Goal: Find specific page/section: Find specific page/section

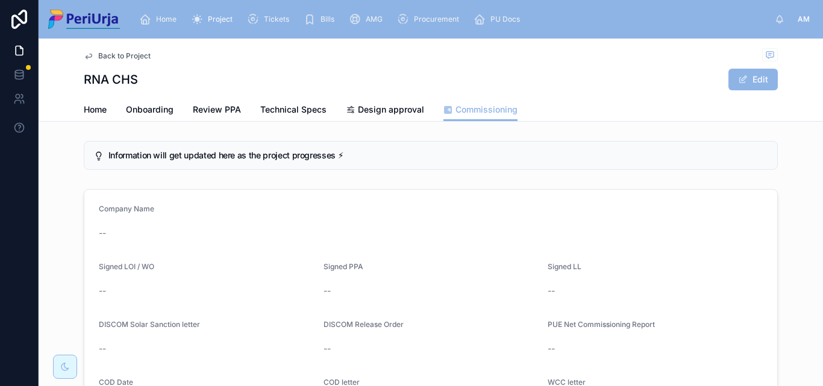
click at [340, 72] on div "RNA CHS Edit" at bounding box center [431, 79] width 694 height 23
click at [101, 108] on span "Home" at bounding box center [95, 110] width 23 height 12
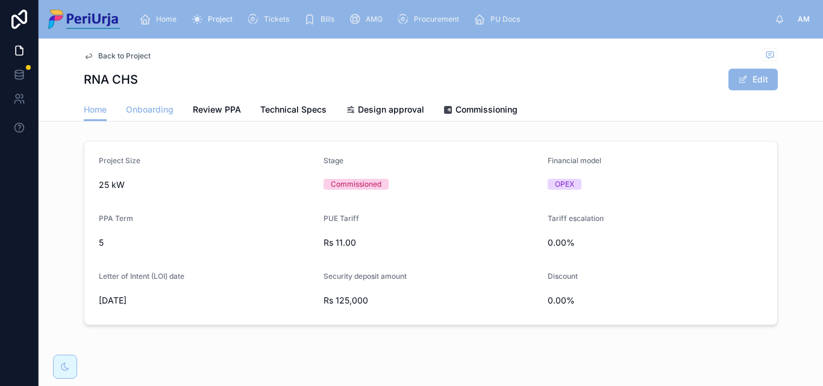
click at [126, 107] on span "Onboarding" at bounding box center [150, 110] width 48 height 12
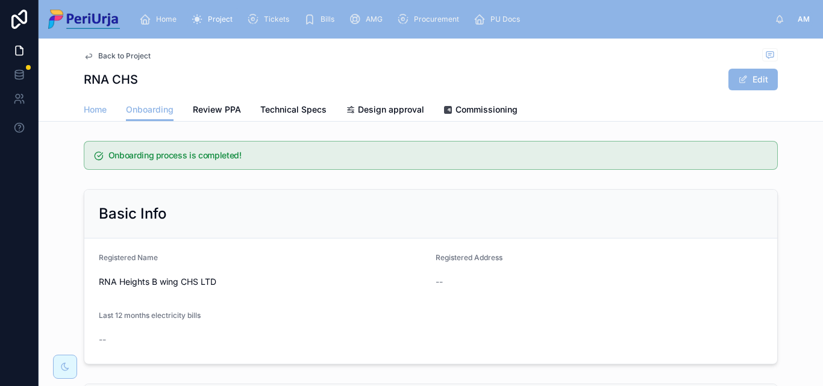
click at [93, 112] on span "Home" at bounding box center [95, 110] width 23 height 12
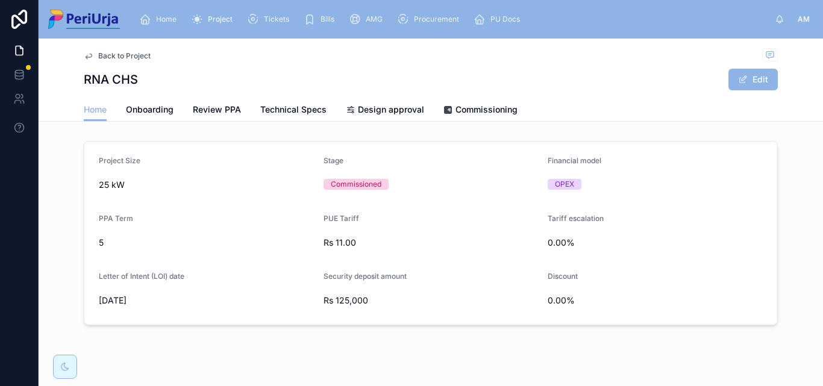
click at [165, 22] on span "Home" at bounding box center [166, 19] width 20 height 10
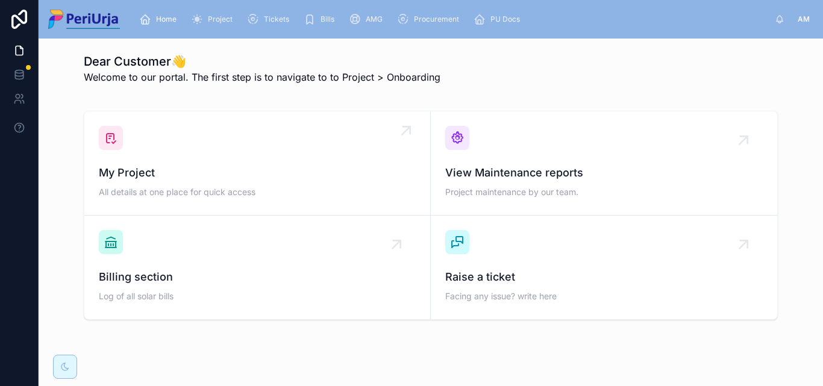
click at [166, 128] on div "My Project All details at one place for quick access" at bounding box center [257, 163] width 317 height 75
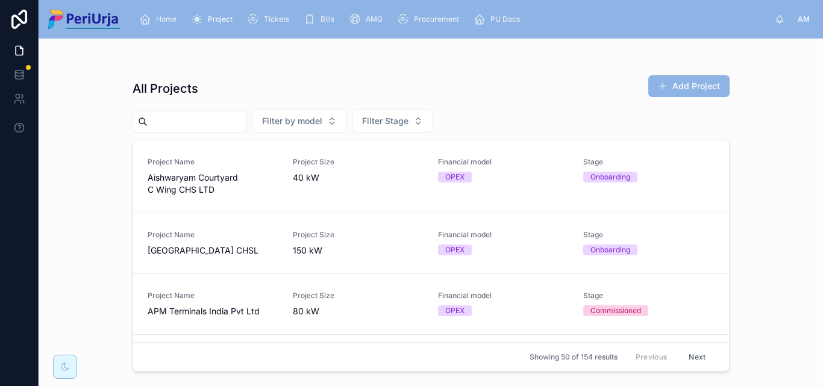
click at [160, 115] on input "text" at bounding box center [197, 121] width 99 height 17
click at [183, 118] on input "text" at bounding box center [197, 121] width 99 height 17
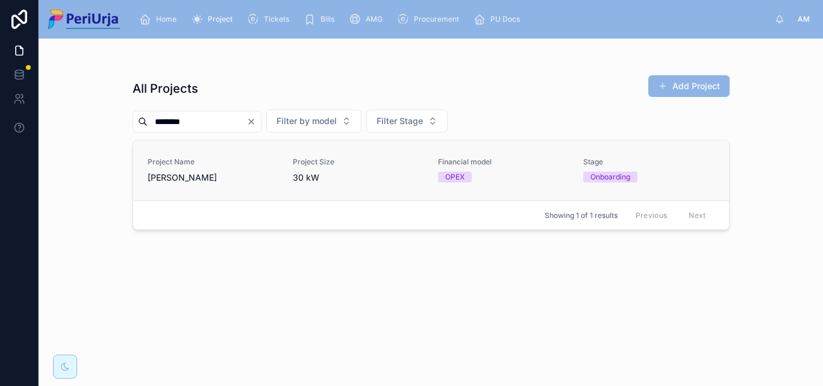
type input "********"
click at [166, 176] on span "[PERSON_NAME]" at bounding box center [213, 178] width 131 height 12
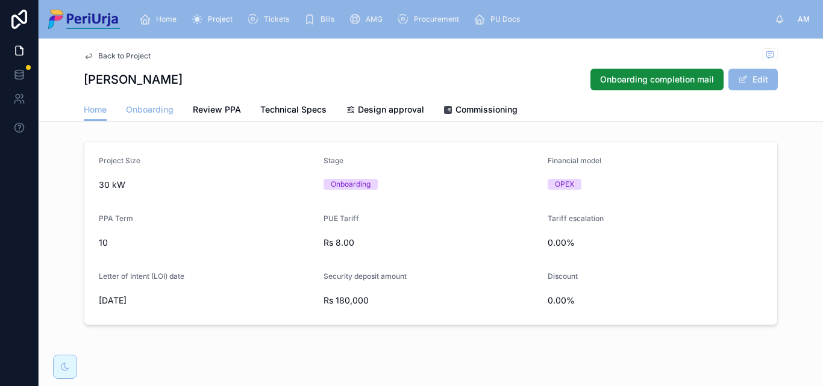
click at [130, 113] on span "Onboarding" at bounding box center [150, 110] width 48 height 12
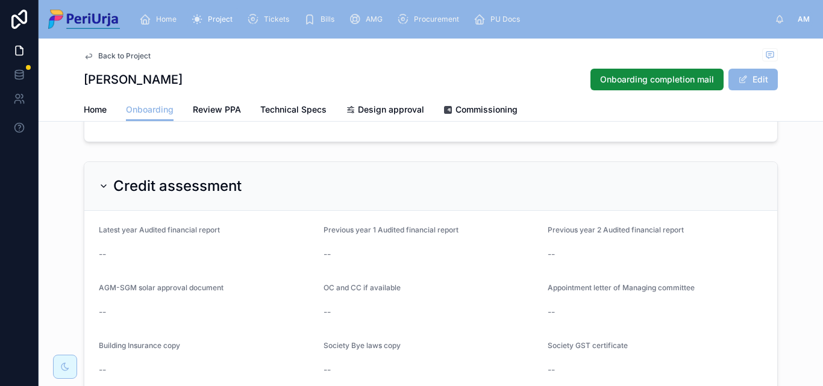
scroll to position [1049, 0]
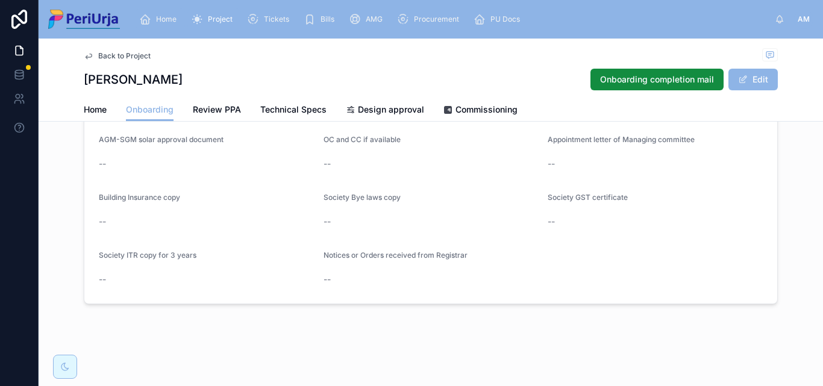
click at [168, 19] on span "Home" at bounding box center [166, 19] width 20 height 10
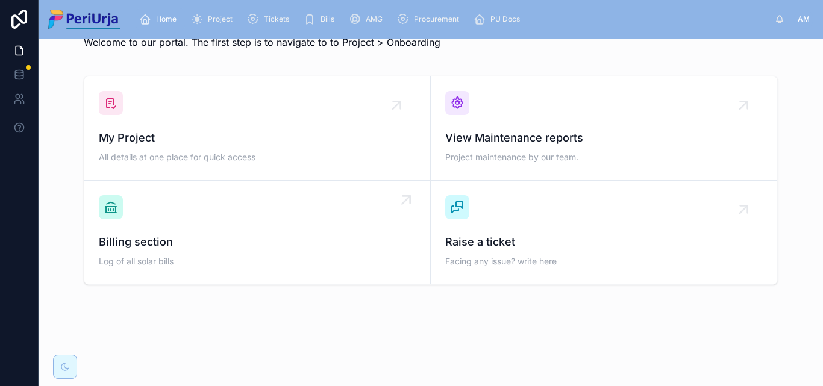
scroll to position [35, 0]
click at [211, 130] on span "My Project" at bounding box center [257, 138] width 317 height 17
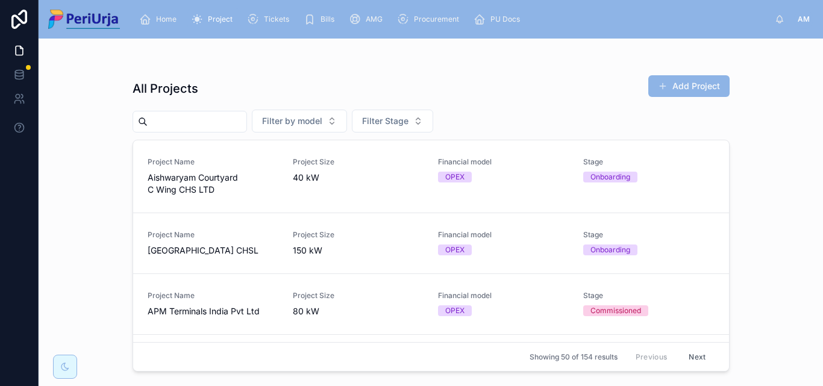
click at [192, 119] on input "text" at bounding box center [197, 121] width 99 height 17
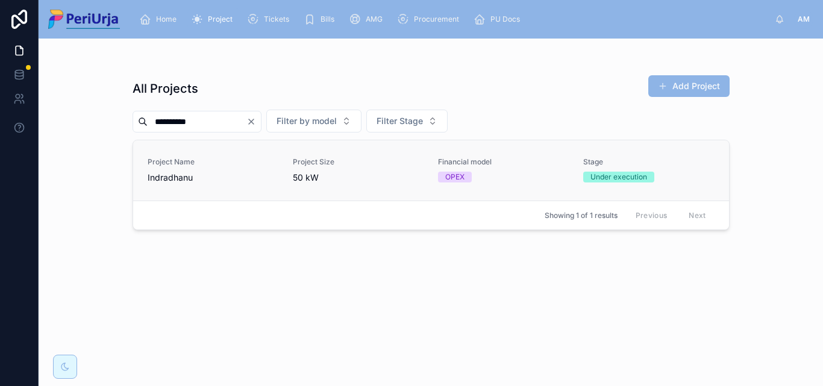
type input "**********"
click at [175, 165] on span "Project Name" at bounding box center [213, 162] width 131 height 10
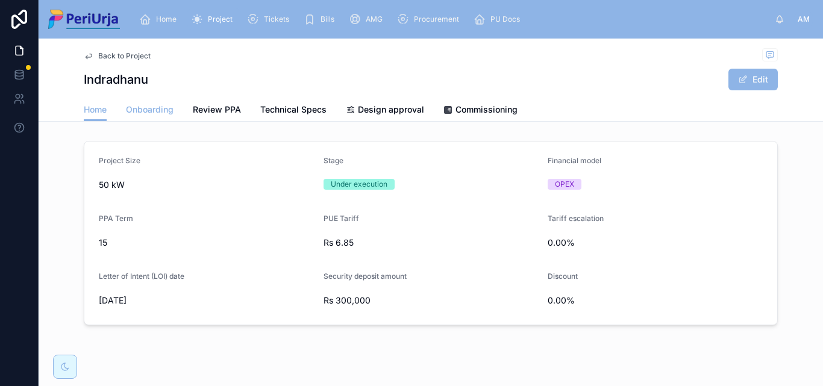
click at [138, 111] on span "Onboarding" at bounding box center [150, 110] width 48 height 12
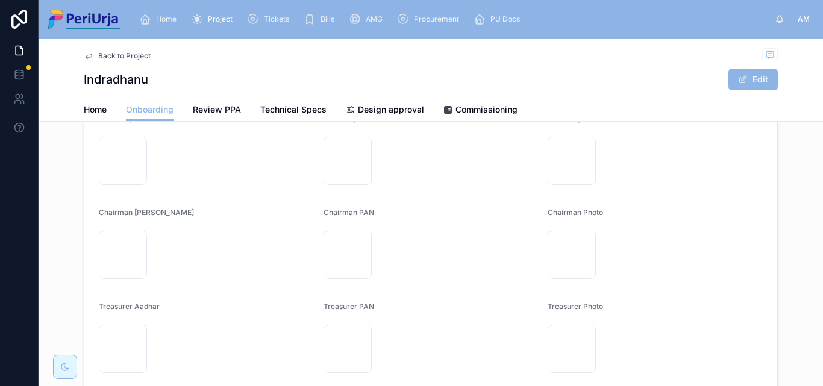
scroll to position [567, 0]
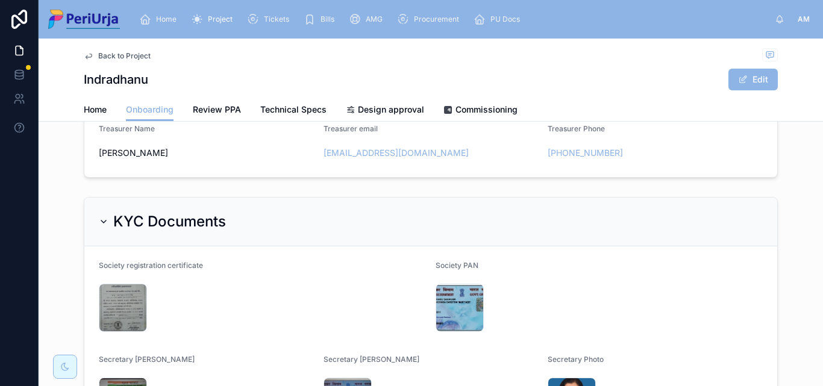
click at [166, 17] on span "Home" at bounding box center [166, 19] width 20 height 10
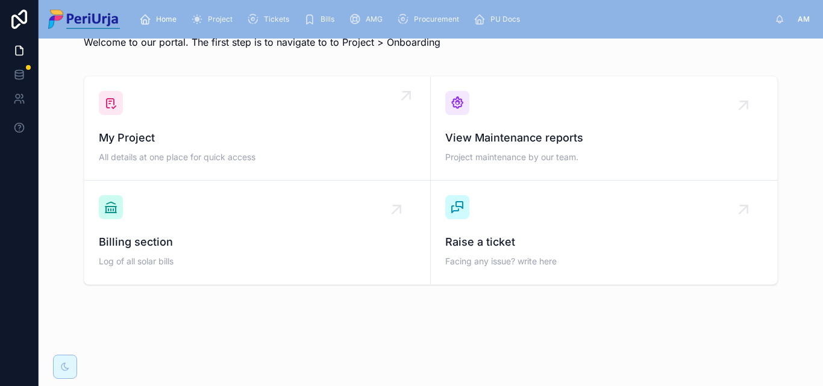
scroll to position [35, 0]
click at [175, 126] on div "My Project All details at one place for quick access" at bounding box center [257, 128] width 317 height 75
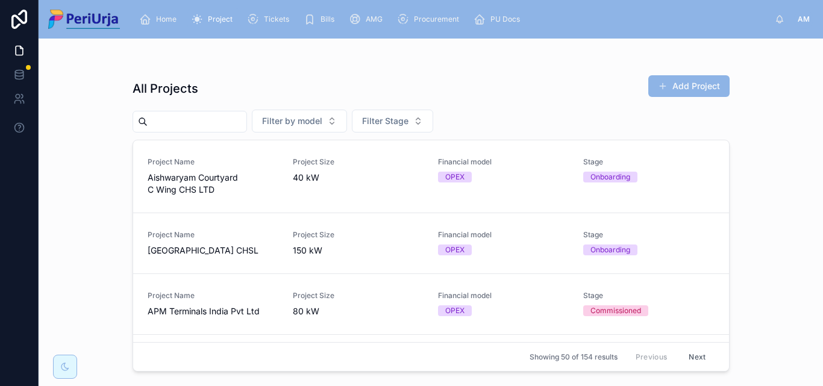
click at [196, 122] on input "text" at bounding box center [197, 121] width 99 height 17
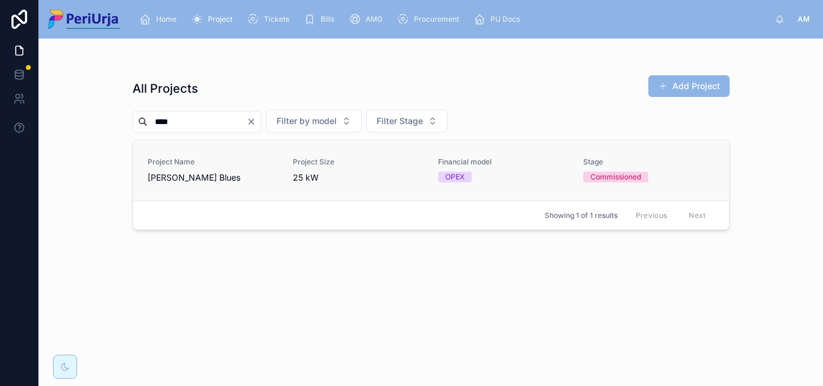
type input "****"
click at [172, 163] on span "Project Name" at bounding box center [213, 162] width 131 height 10
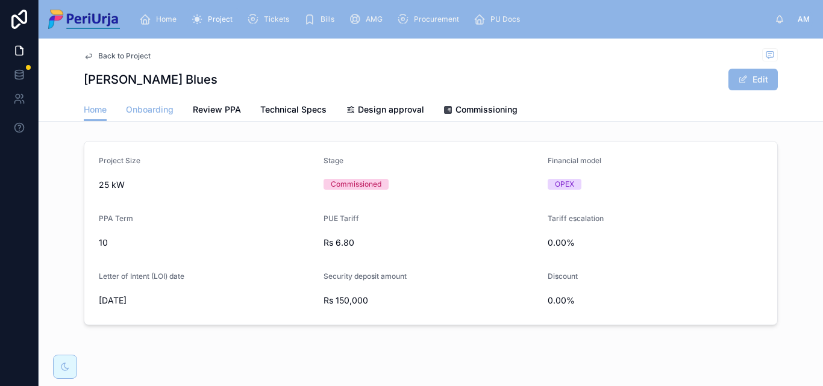
click at [167, 117] on link "Onboarding" at bounding box center [150, 111] width 48 height 24
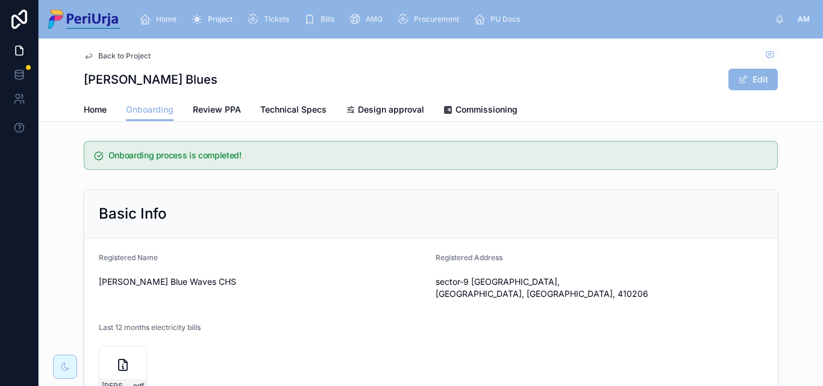
click at [166, 17] on span "Home" at bounding box center [166, 19] width 20 height 10
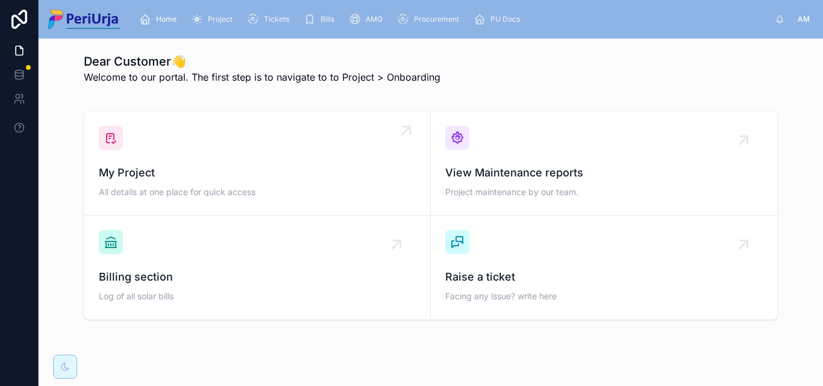
click at [126, 171] on span "My Project" at bounding box center [257, 173] width 317 height 17
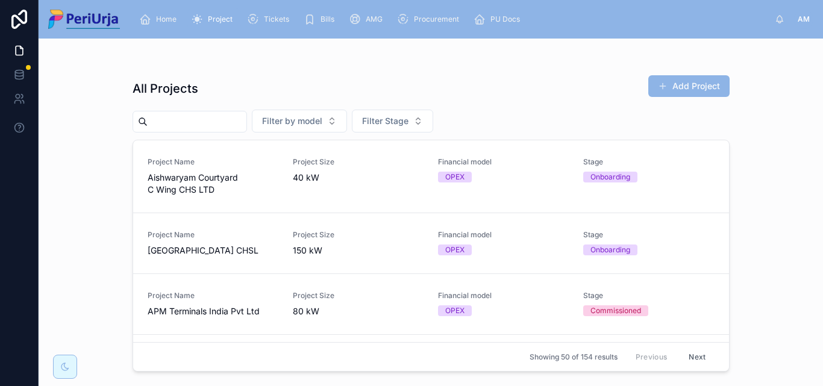
drag, startPoint x: 207, startPoint y: 141, endPoint x: 168, endPoint y: 125, distance: 43.0
click at [168, 125] on input "text" at bounding box center [197, 121] width 99 height 17
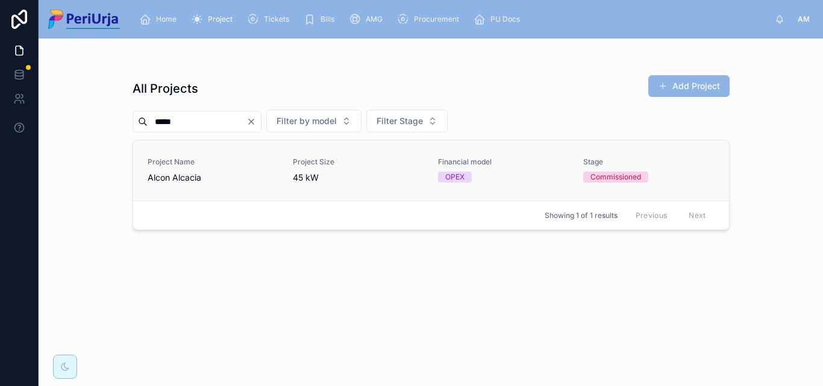
type input "*****"
click at [177, 172] on span "Alcon Alcacia" at bounding box center [213, 178] width 131 height 12
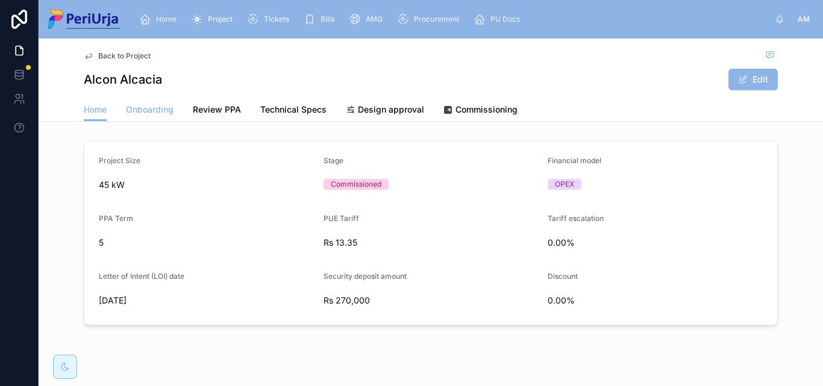
click at [133, 115] on span "Onboarding" at bounding box center [150, 110] width 48 height 12
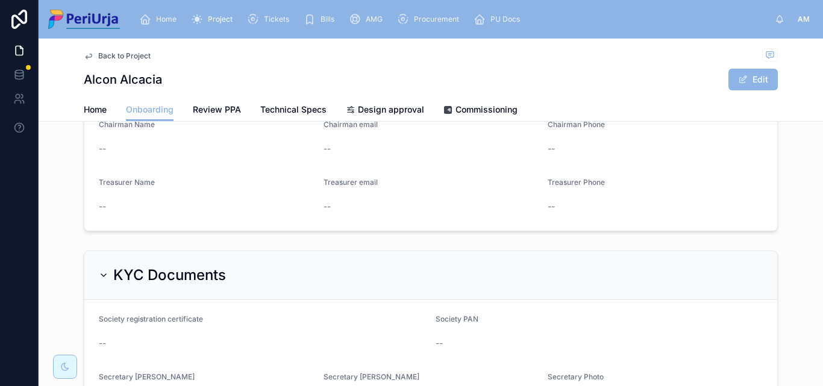
scroll to position [603, 0]
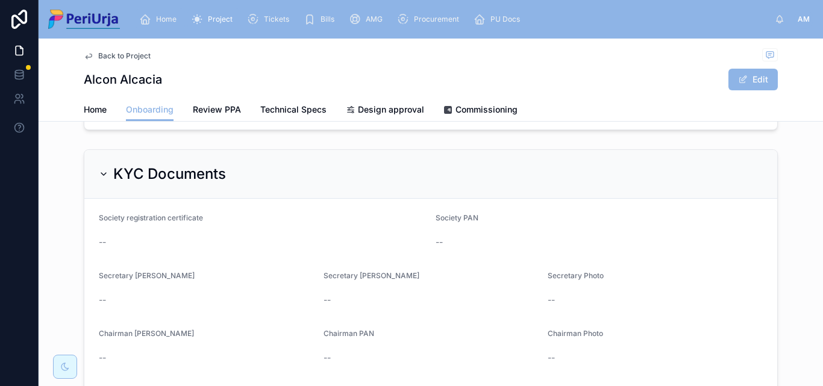
click at [169, 17] on span "Home" at bounding box center [166, 19] width 20 height 10
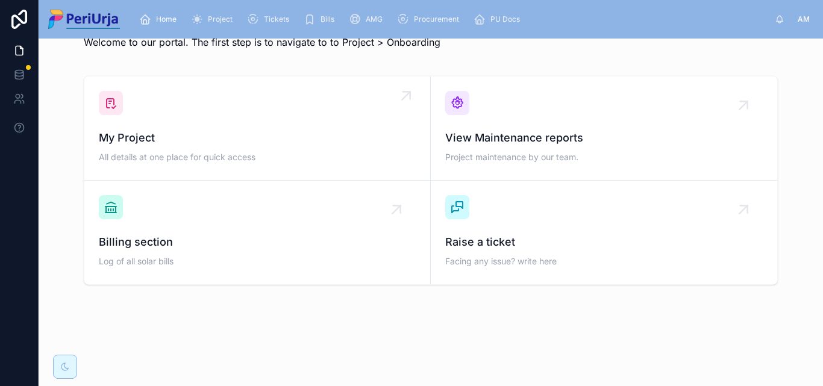
click at [199, 121] on div "My Project All details at one place for quick access" at bounding box center [257, 128] width 317 height 75
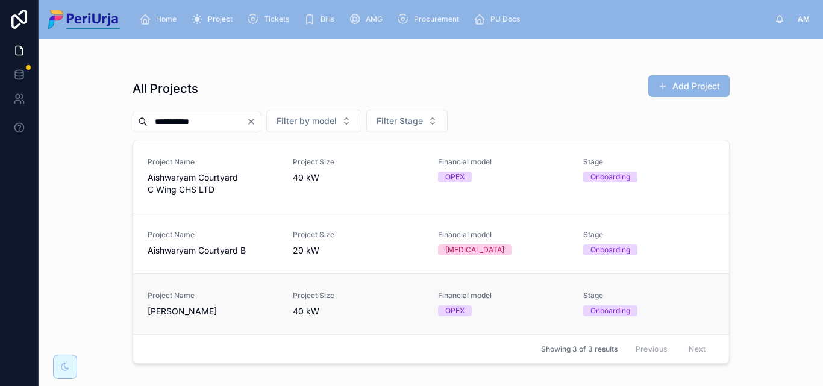
type input "**********"
click at [172, 307] on span "[PERSON_NAME]" at bounding box center [213, 312] width 131 height 12
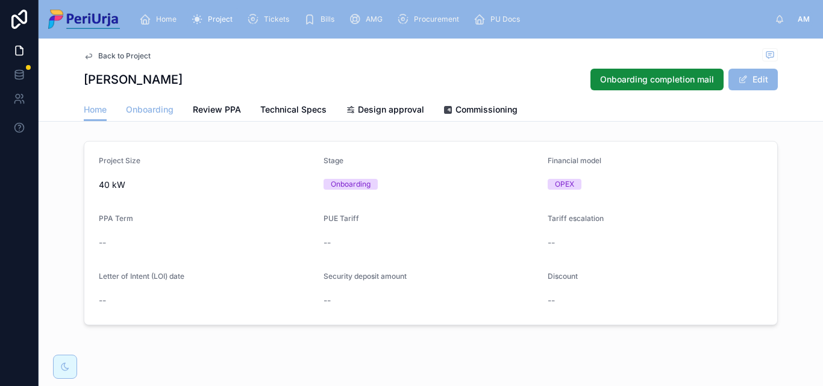
click at [149, 113] on span "Onboarding" at bounding box center [150, 110] width 48 height 12
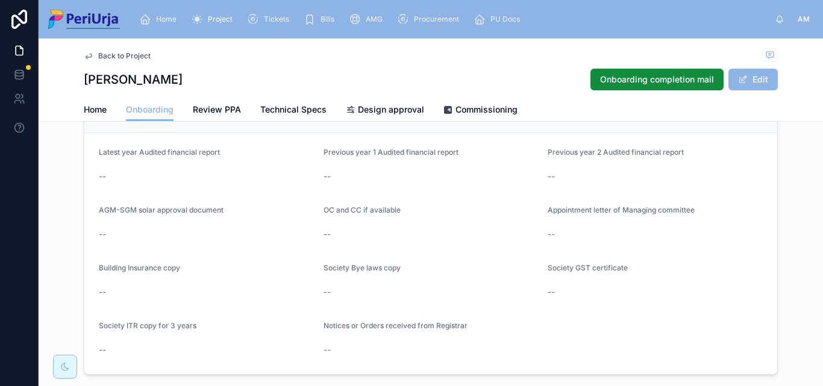
scroll to position [1049, 0]
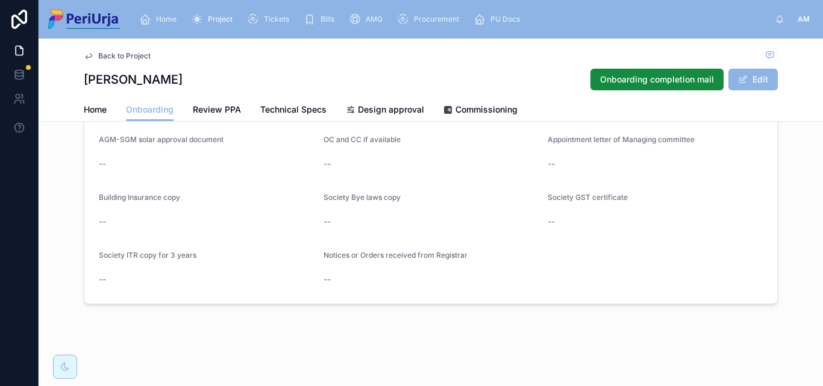
click at [163, 17] on span "Home" at bounding box center [166, 19] width 20 height 10
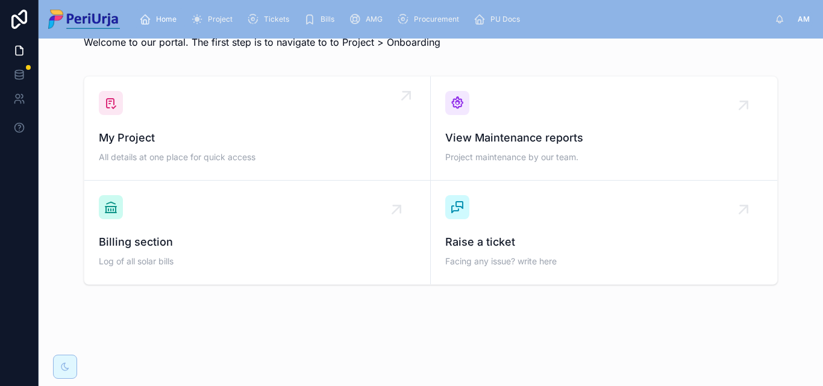
click at [167, 136] on span "My Project" at bounding box center [257, 138] width 317 height 17
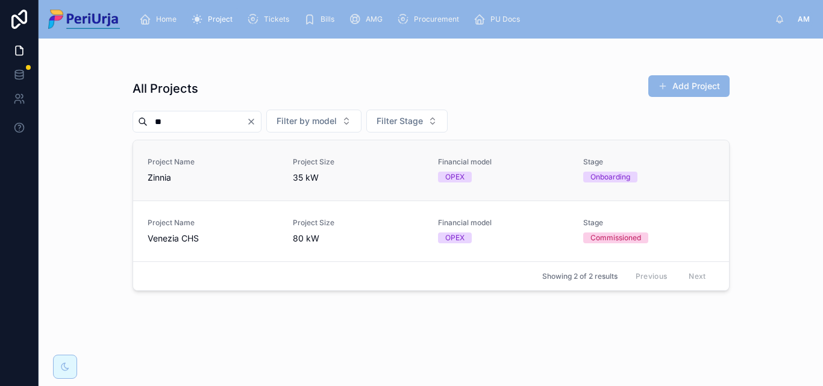
type input "**"
click at [183, 174] on span "Zinnia" at bounding box center [213, 178] width 131 height 12
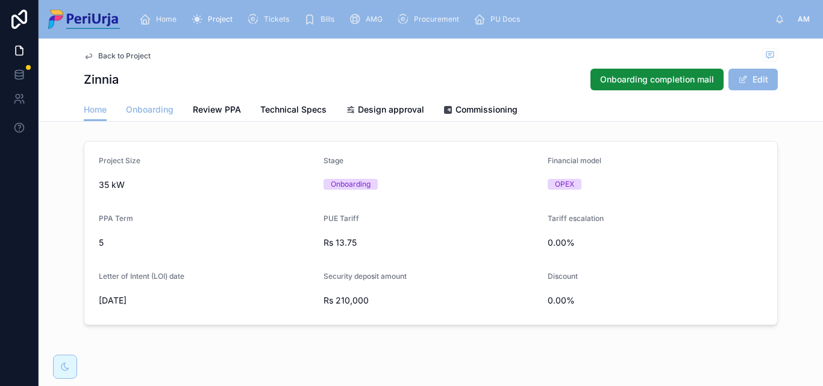
click at [147, 116] on link "Onboarding" at bounding box center [150, 111] width 48 height 24
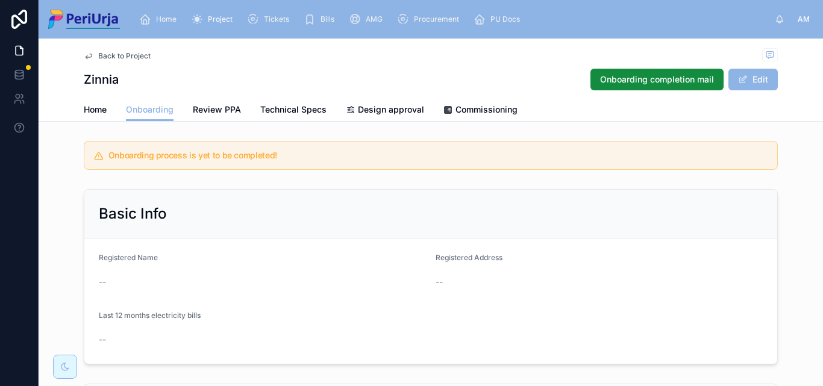
click at [155, 22] on div "Home" at bounding box center [160, 19] width 42 height 19
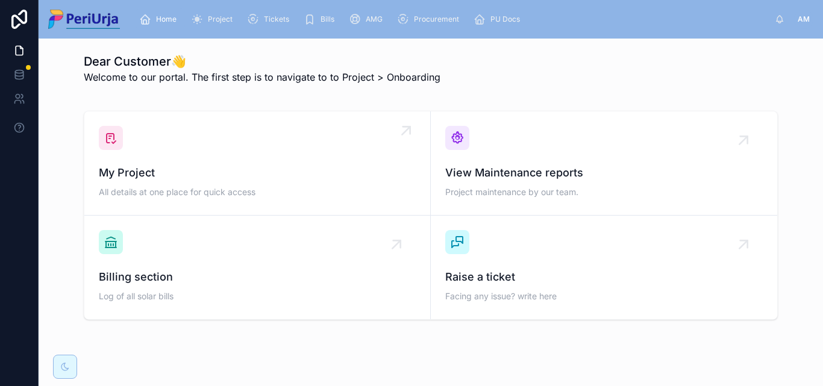
click at [183, 167] on span "My Project" at bounding box center [257, 173] width 317 height 17
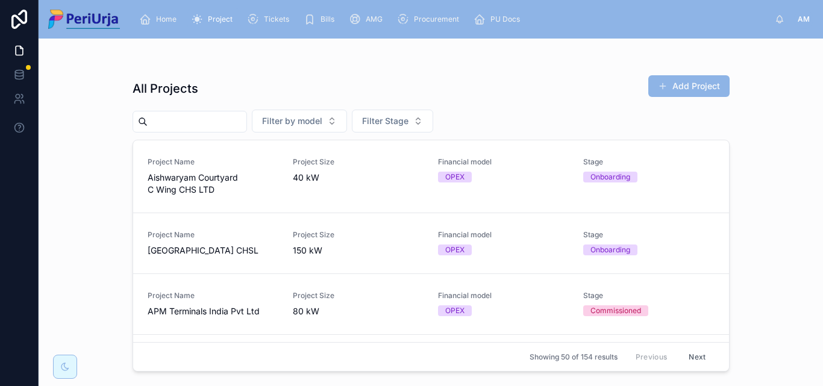
click at [186, 130] on input "text" at bounding box center [197, 121] width 99 height 17
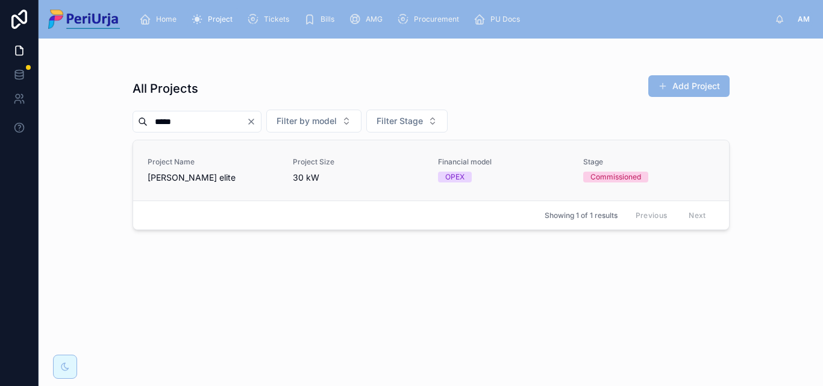
type input "****"
click at [173, 172] on span "[PERSON_NAME] elite" at bounding box center [213, 178] width 131 height 12
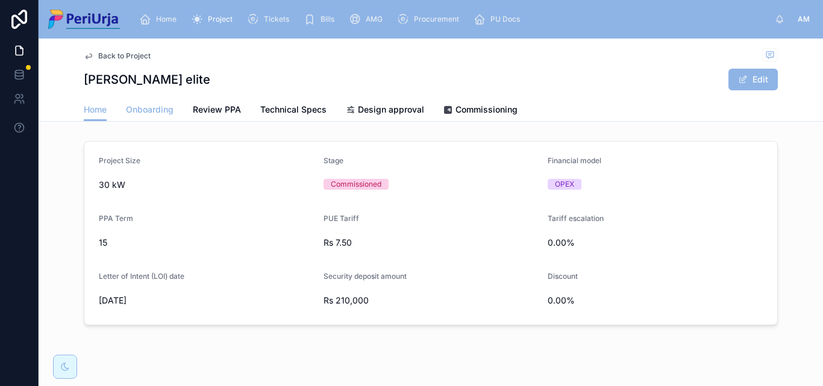
click at [155, 116] on link "Onboarding" at bounding box center [150, 111] width 48 height 24
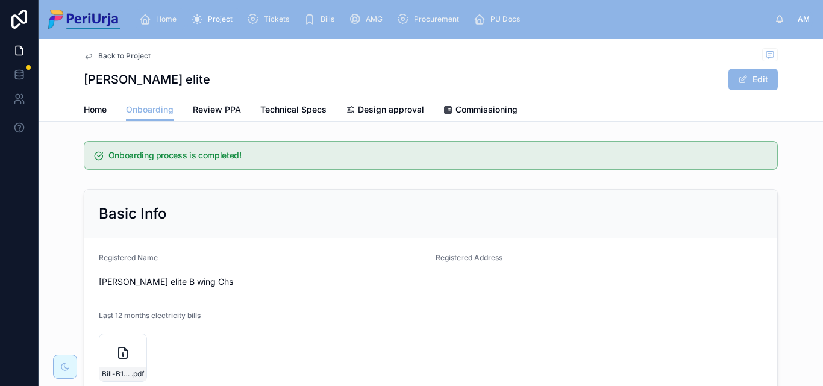
click at [157, 17] on span "Home" at bounding box center [166, 19] width 20 height 10
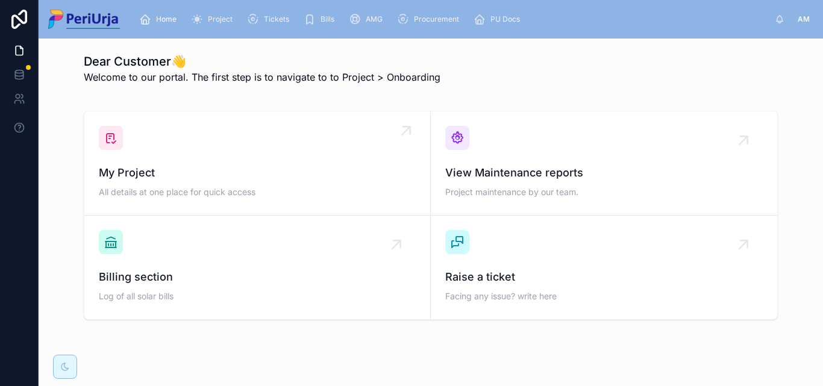
click at [189, 149] on div "My Project All details at one place for quick access" at bounding box center [257, 163] width 317 height 75
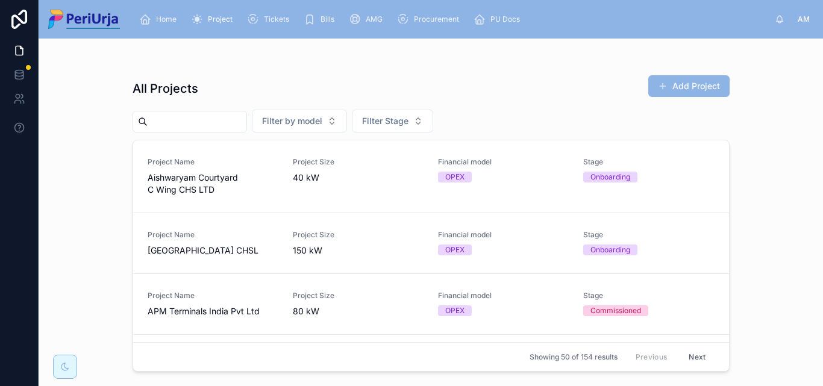
click at [196, 125] on input "text" at bounding box center [197, 121] width 99 height 17
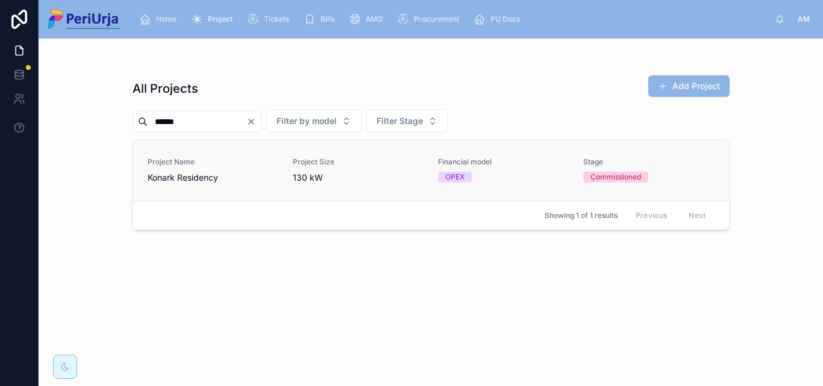
type input "******"
click at [199, 182] on span "Konark Residency" at bounding box center [213, 178] width 131 height 12
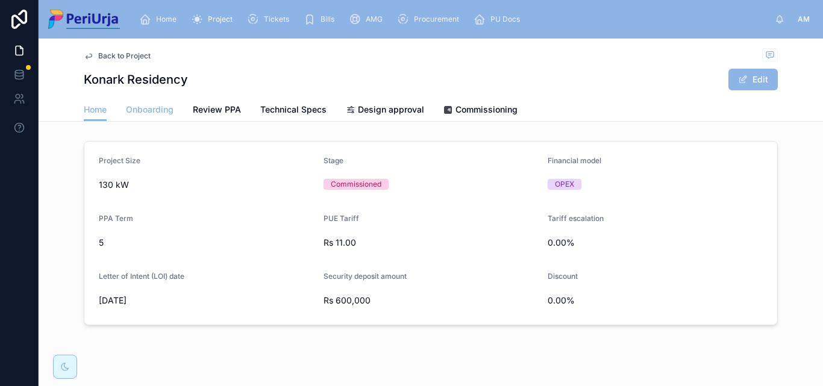
click at [160, 117] on link "Onboarding" at bounding box center [150, 111] width 48 height 24
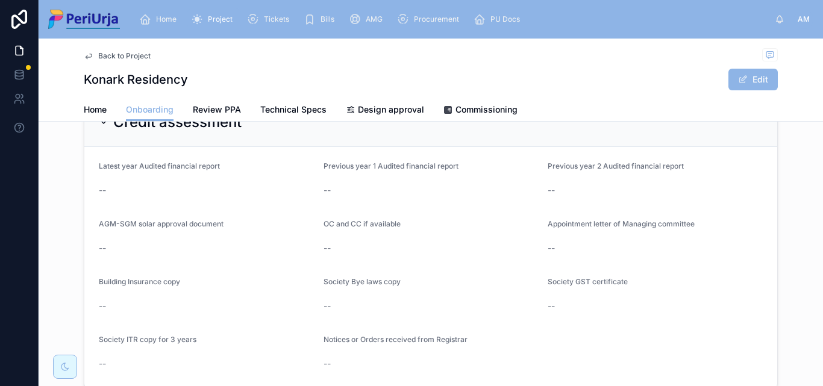
scroll to position [1049, 0]
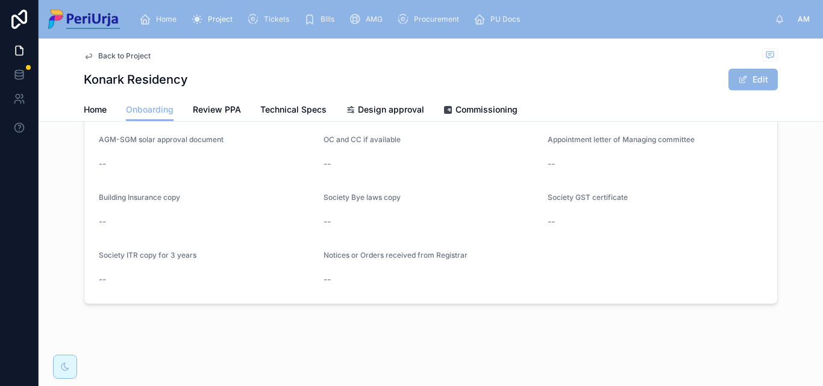
click at [174, 8] on div "Home Project Tickets Bills AMG Procurement PU Docs" at bounding box center [452, 19] width 645 height 27
click at [166, 17] on span "Home" at bounding box center [166, 19] width 20 height 10
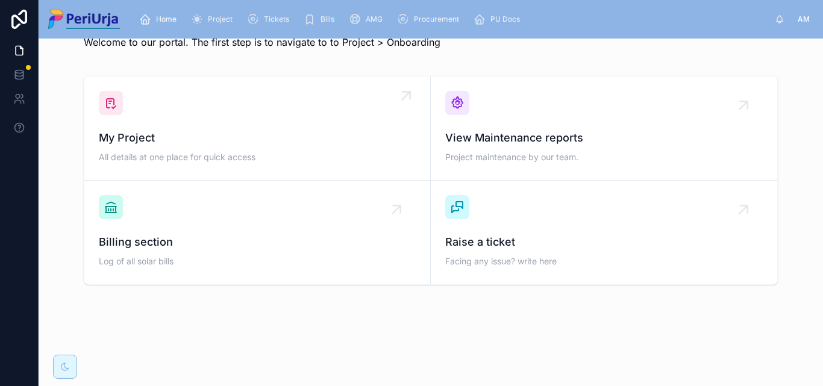
click at [172, 127] on div "My Project All details at one place for quick access" at bounding box center [257, 128] width 317 height 75
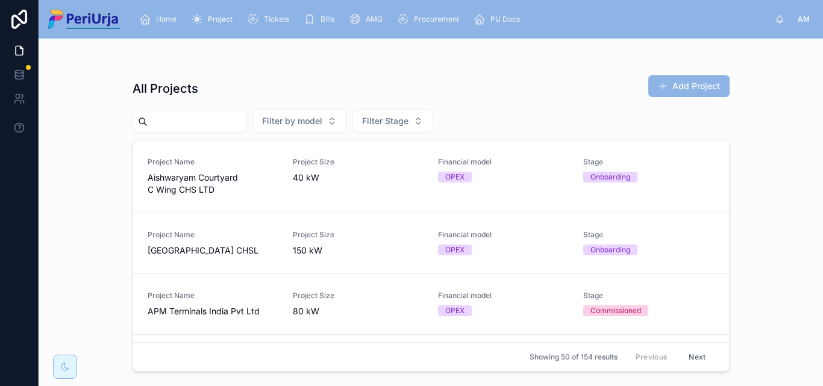
click at [172, 130] on div at bounding box center [190, 122] width 115 height 22
click at [172, 119] on input "text" at bounding box center [197, 121] width 99 height 17
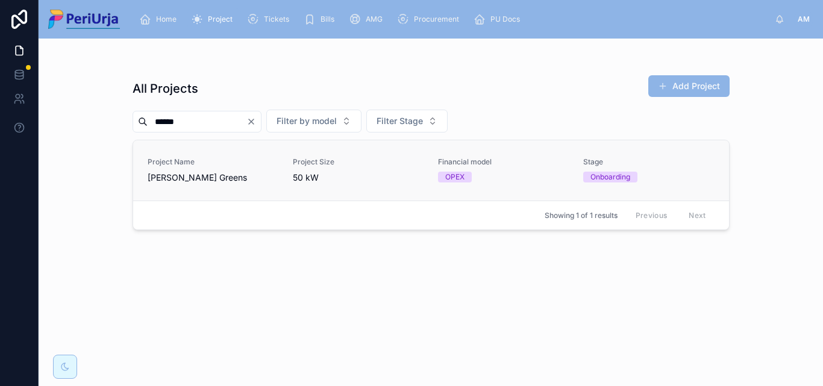
type input "******"
click at [174, 169] on div "Project Name [PERSON_NAME] Greens" at bounding box center [213, 170] width 131 height 27
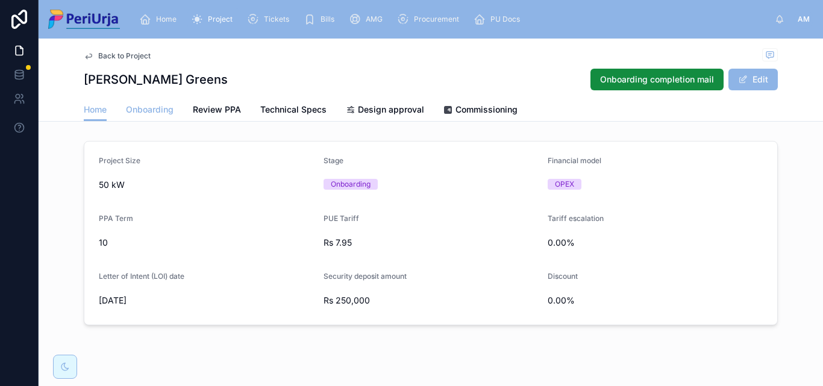
click at [155, 111] on span "Onboarding" at bounding box center [150, 110] width 48 height 12
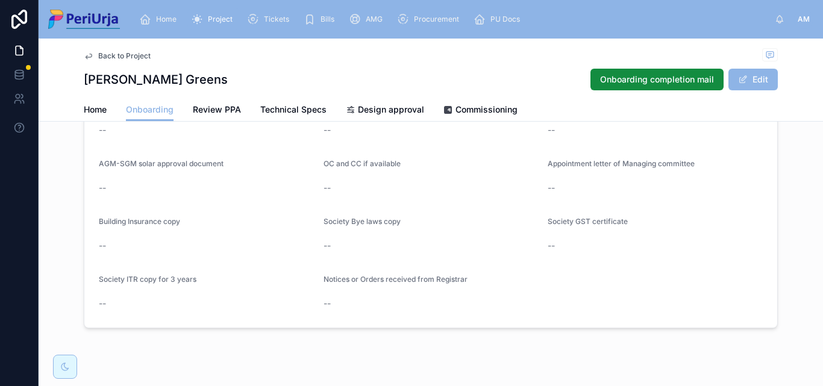
scroll to position [1049, 0]
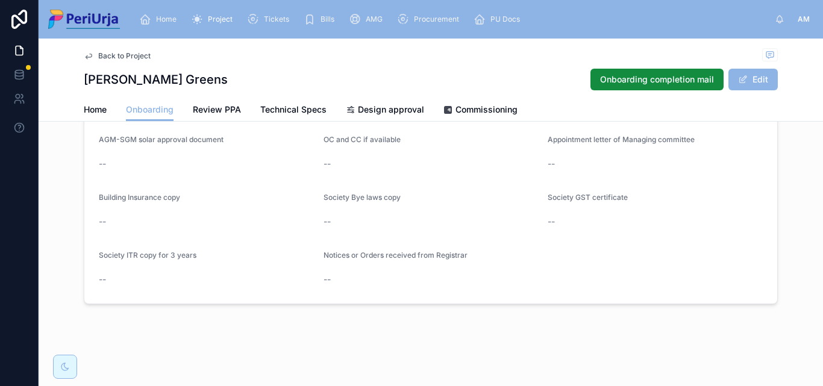
click at [156, 17] on span "Home" at bounding box center [166, 19] width 20 height 10
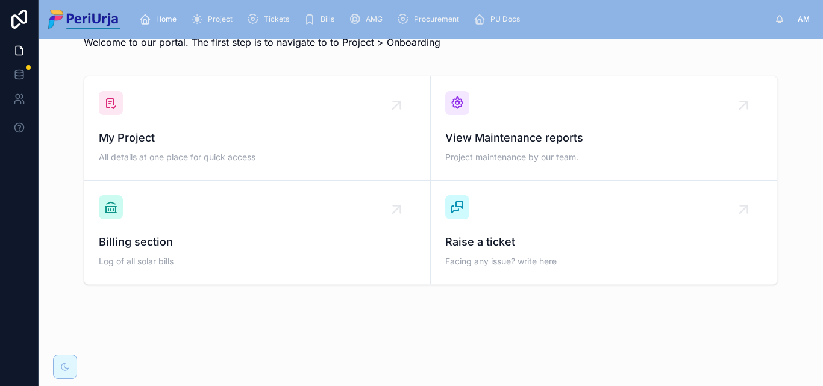
scroll to position [35, 0]
click at [169, 125] on div "My Project All details at one place for quick access" at bounding box center [257, 128] width 317 height 75
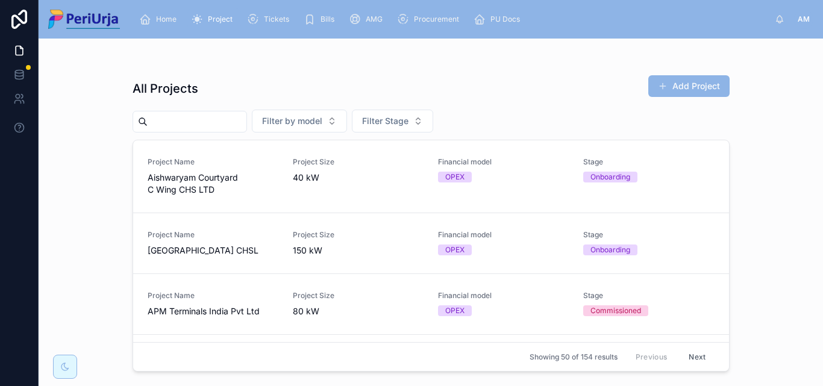
click at [157, 121] on input "text" at bounding box center [197, 121] width 99 height 17
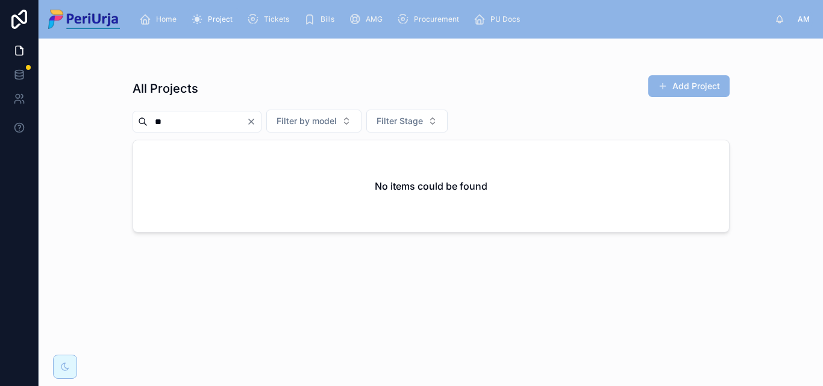
type input "*"
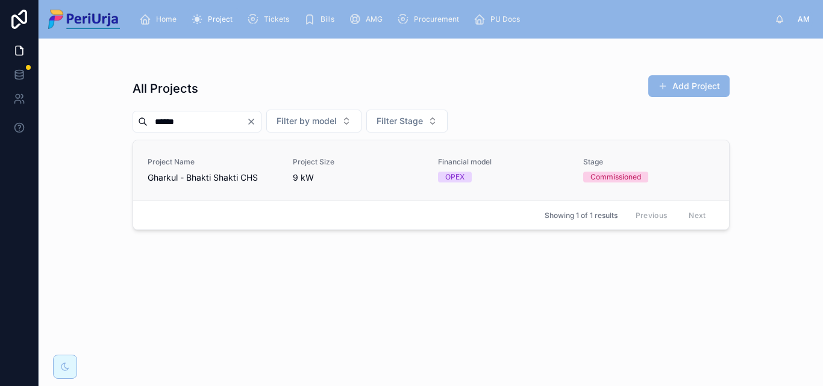
type input "******"
click at [195, 171] on div "Project Name [PERSON_NAME] [PERSON_NAME] CHS" at bounding box center [213, 170] width 131 height 27
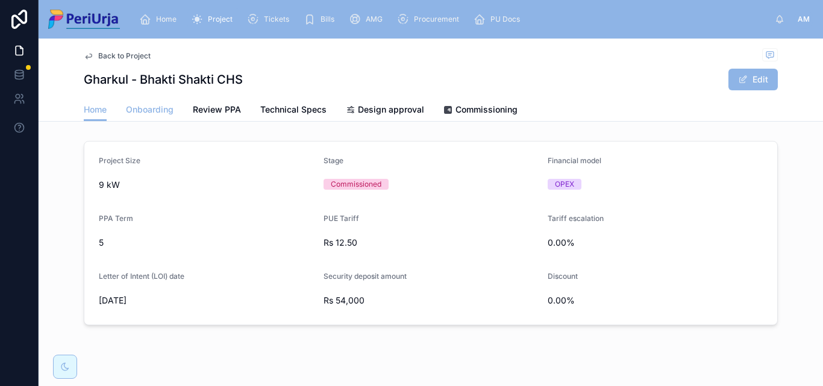
click at [139, 105] on span "Onboarding" at bounding box center [150, 110] width 48 height 12
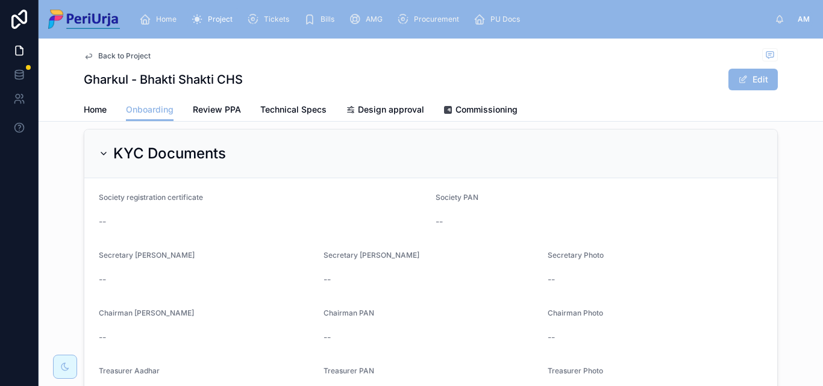
scroll to position [447, 0]
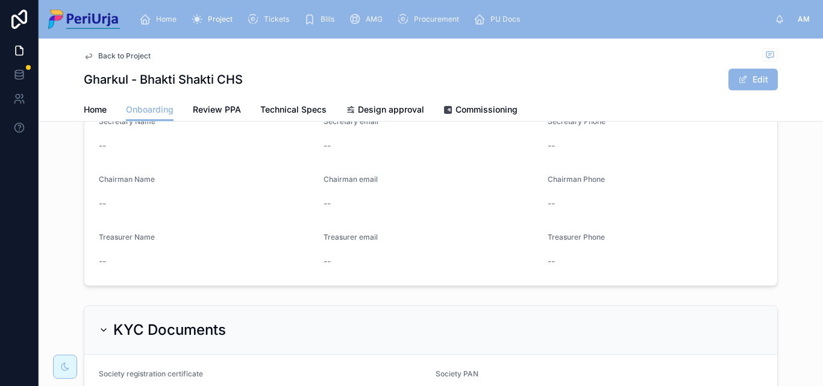
click at [168, 18] on span "Home" at bounding box center [166, 19] width 20 height 10
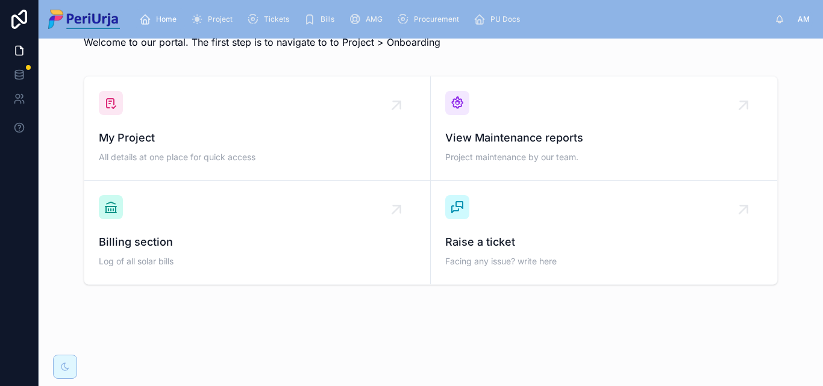
scroll to position [35, 0]
click at [184, 130] on span "My Project" at bounding box center [257, 138] width 317 height 17
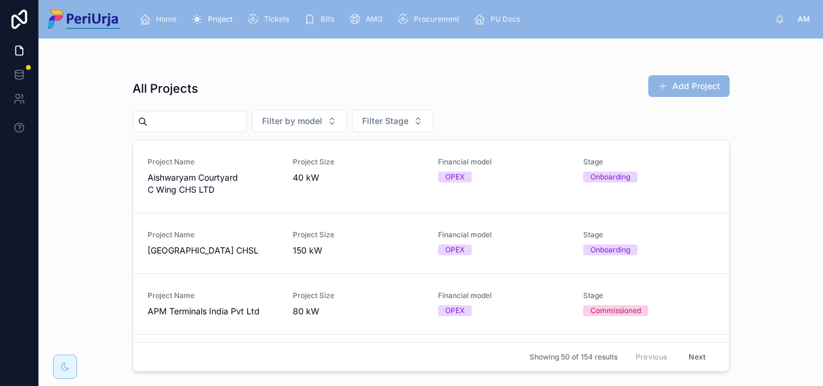
drag, startPoint x: 197, startPoint y: 134, endPoint x: 174, endPoint y: 123, distance: 25.9
click at [174, 123] on input "text" at bounding box center [197, 121] width 99 height 17
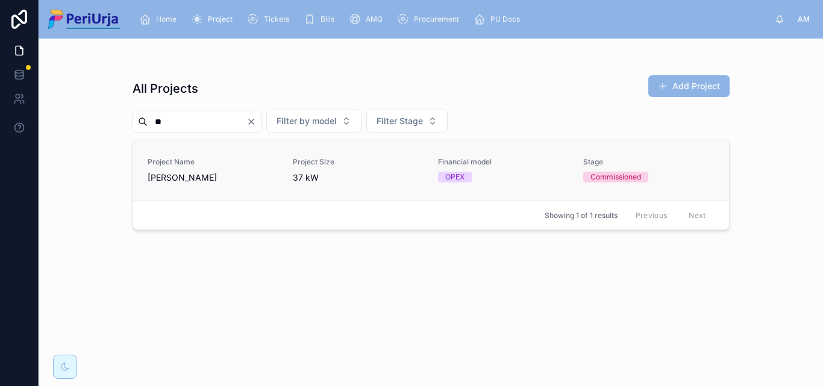
type input "**"
click at [193, 155] on link "Project Name [PERSON_NAME] Project Size 37 kW Financial model OPEX Stage Commis…" at bounding box center [431, 170] width 596 height 60
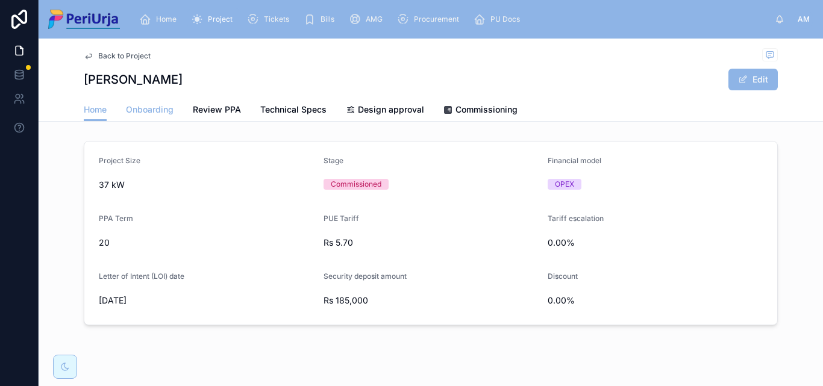
click at [145, 105] on span "Onboarding" at bounding box center [150, 110] width 48 height 12
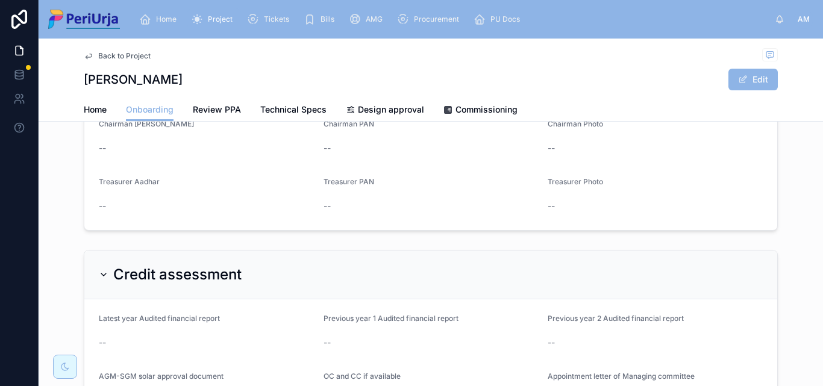
scroll to position [808, 0]
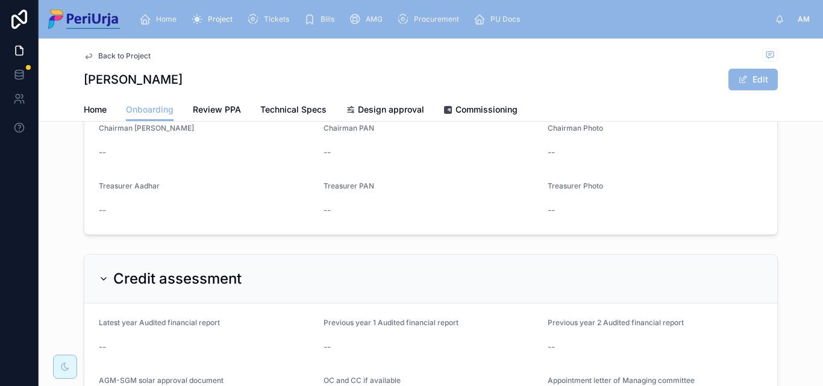
click at [169, 16] on span "Home" at bounding box center [166, 19] width 20 height 10
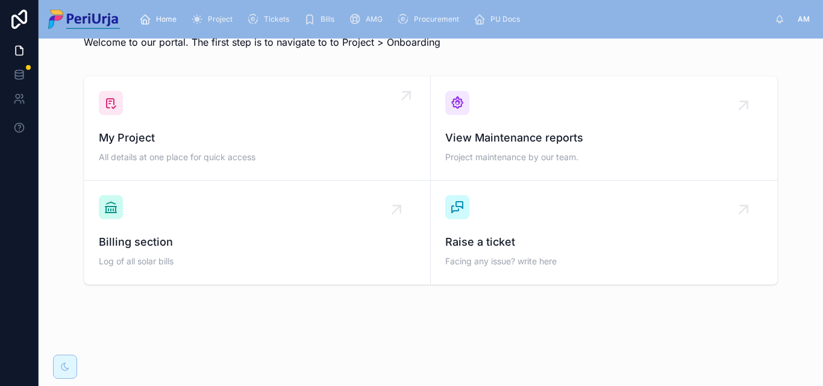
scroll to position [35, 0]
click at [187, 149] on div "My Project All details at one place for quick access" at bounding box center [257, 148] width 317 height 36
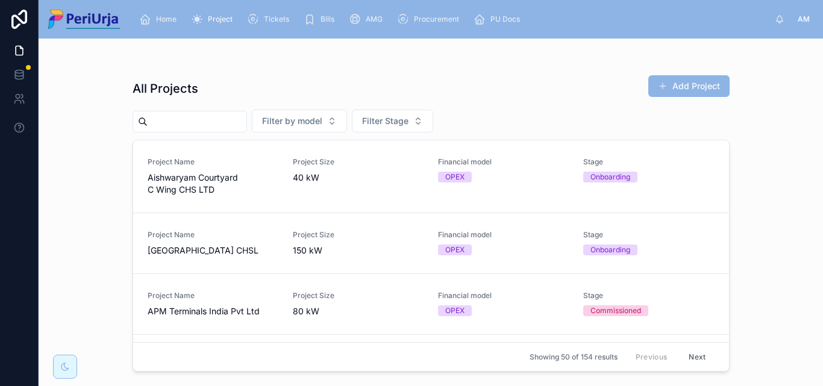
drag, startPoint x: 244, startPoint y: 133, endPoint x: 197, endPoint y: 127, distance: 47.5
click at [197, 127] on input "text" at bounding box center [197, 121] width 99 height 17
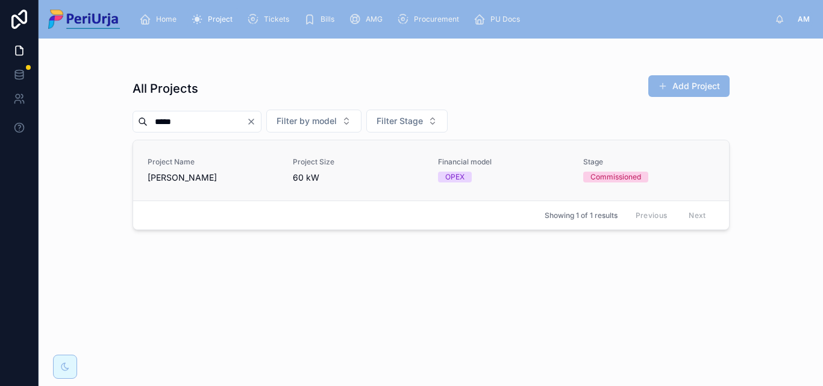
type input "*****"
click at [190, 175] on span "[PERSON_NAME]" at bounding box center [213, 178] width 131 height 12
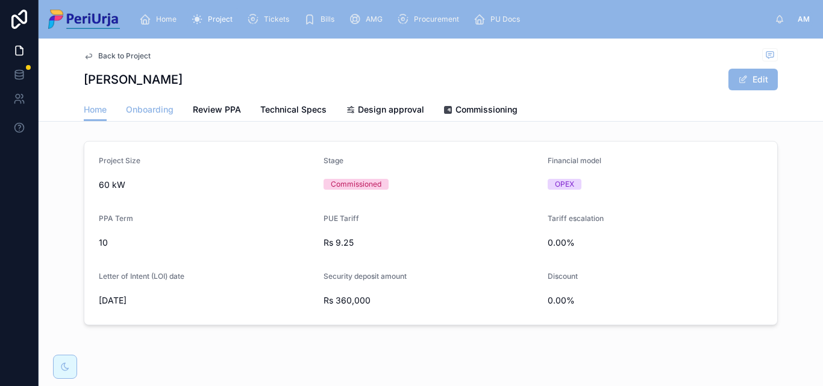
click at [137, 111] on span "Onboarding" at bounding box center [150, 110] width 48 height 12
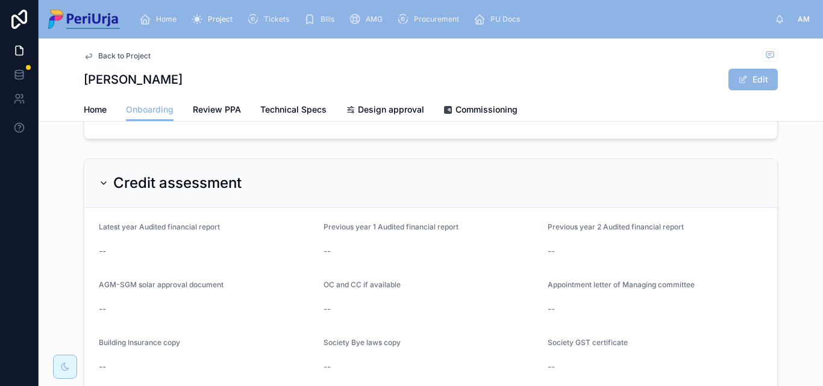
scroll to position [1049, 0]
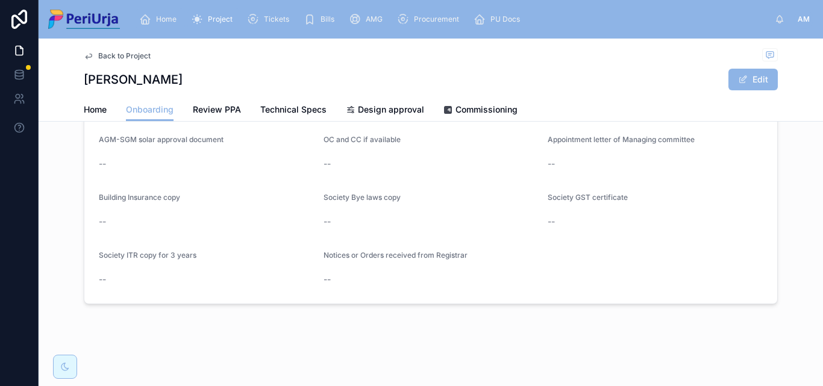
click at [165, 20] on span "Home" at bounding box center [166, 19] width 20 height 10
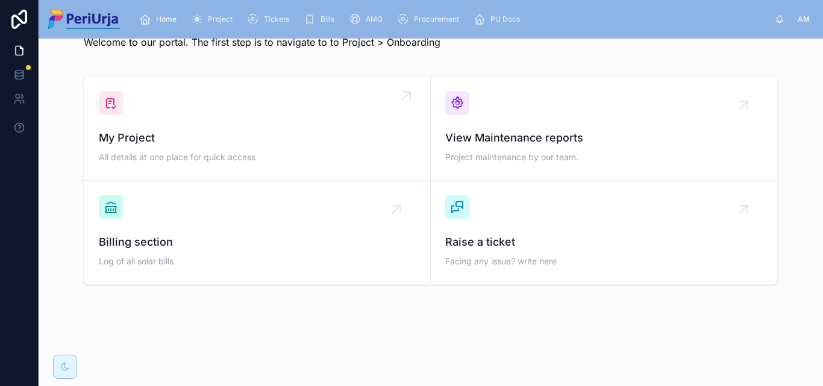
scroll to position [35, 0]
click at [168, 120] on div "My Project All details at one place for quick access" at bounding box center [257, 128] width 317 height 75
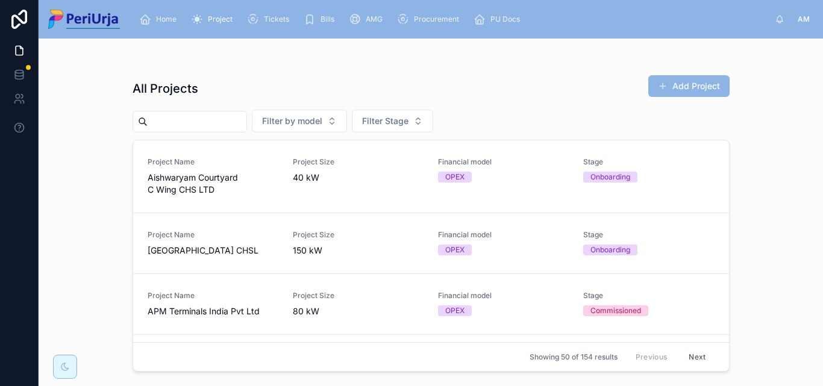
drag, startPoint x: 168, startPoint y: 120, endPoint x: 181, endPoint y: 124, distance: 13.9
click at [181, 124] on input "text" at bounding box center [197, 121] width 99 height 17
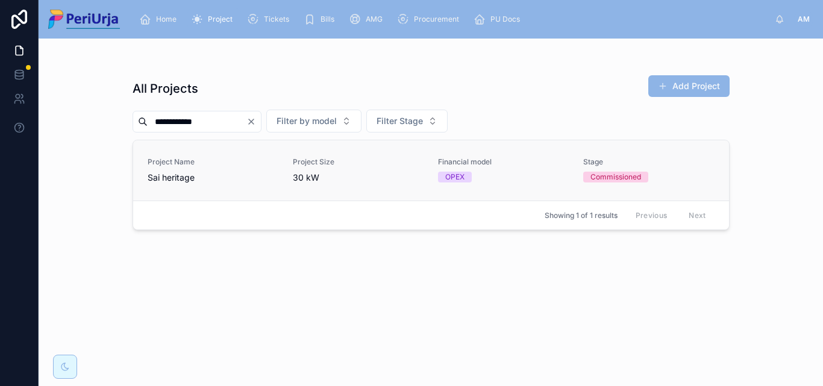
type input "**********"
click at [174, 172] on span "Sai heritage" at bounding box center [213, 178] width 131 height 12
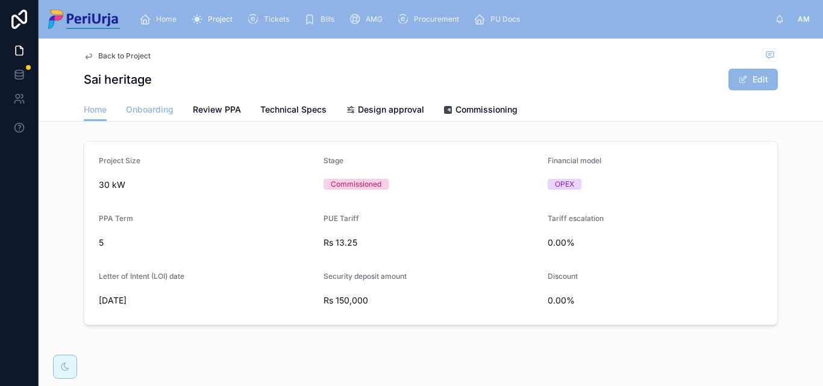
click at [155, 115] on span "Onboarding" at bounding box center [150, 110] width 48 height 12
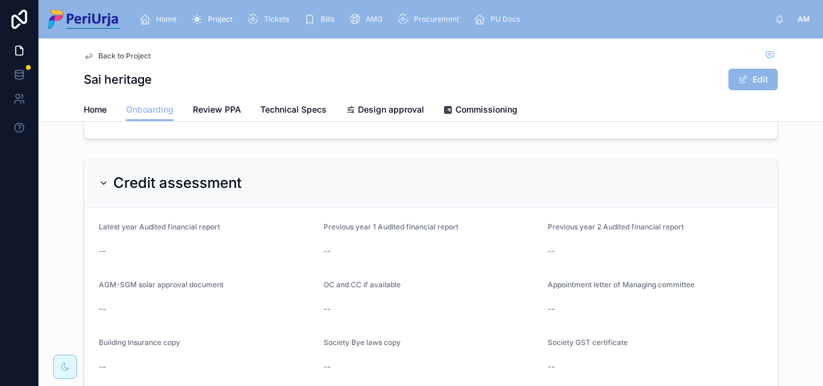
scroll to position [1049, 0]
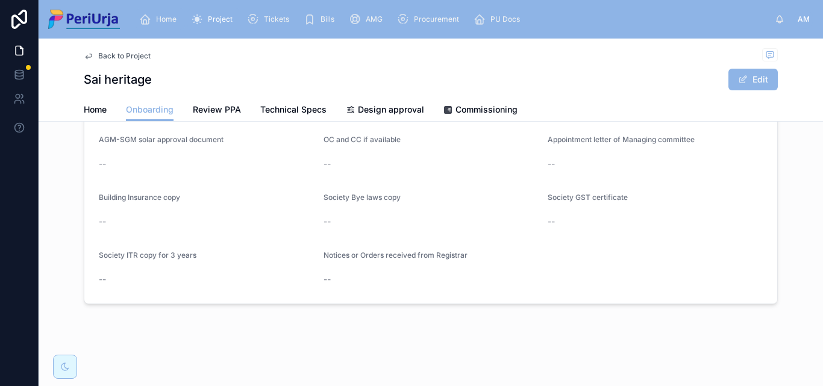
click at [171, 19] on span "Home" at bounding box center [166, 19] width 20 height 10
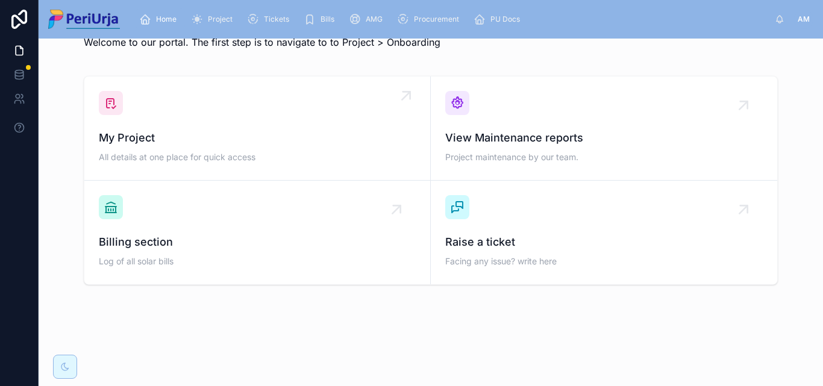
scroll to position [35, 0]
click at [184, 149] on div "My Project All details at one place for quick access" at bounding box center [257, 148] width 317 height 36
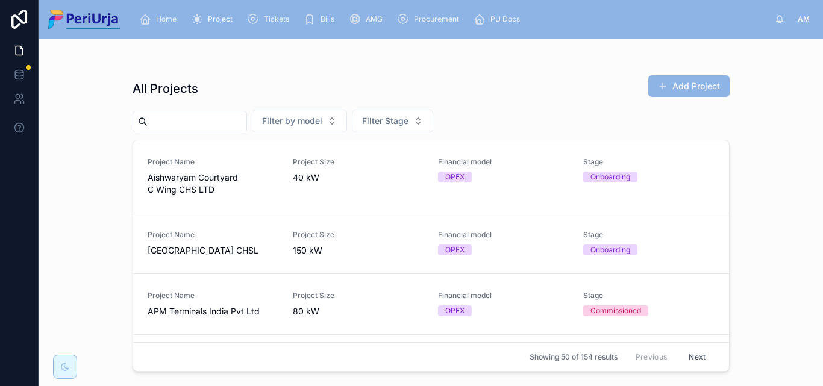
drag, startPoint x: 223, startPoint y: 123, endPoint x: 176, endPoint y: 121, distance: 47.1
click at [176, 121] on input "text" at bounding box center [197, 121] width 99 height 17
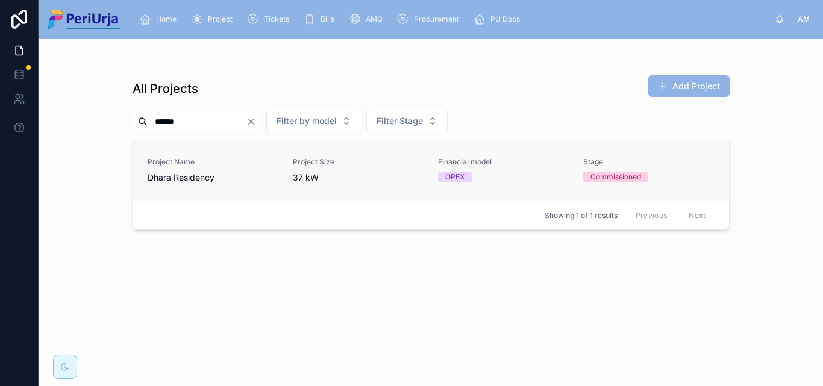
type input "*****"
click at [195, 165] on span "Project Name" at bounding box center [213, 162] width 131 height 10
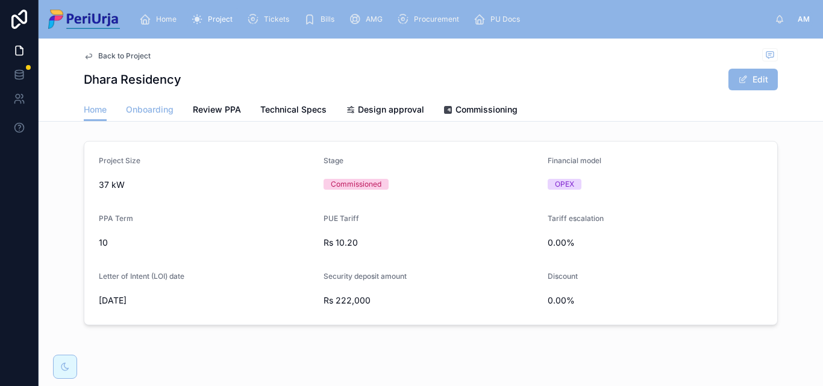
click at [151, 110] on span "Onboarding" at bounding box center [150, 110] width 48 height 12
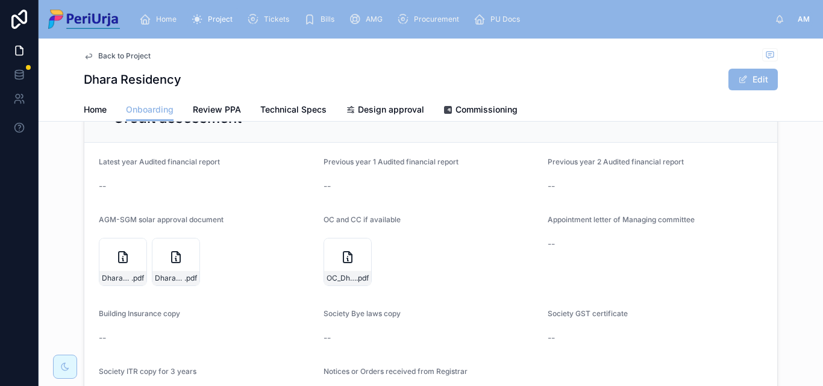
scroll to position [929, 0]
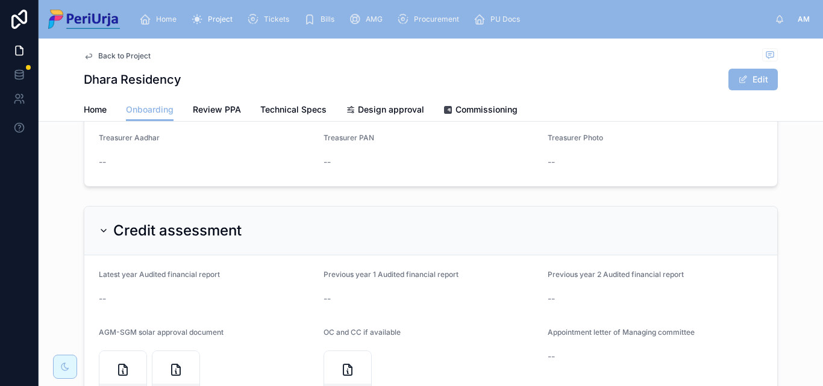
click at [174, 15] on span "Home" at bounding box center [166, 19] width 20 height 10
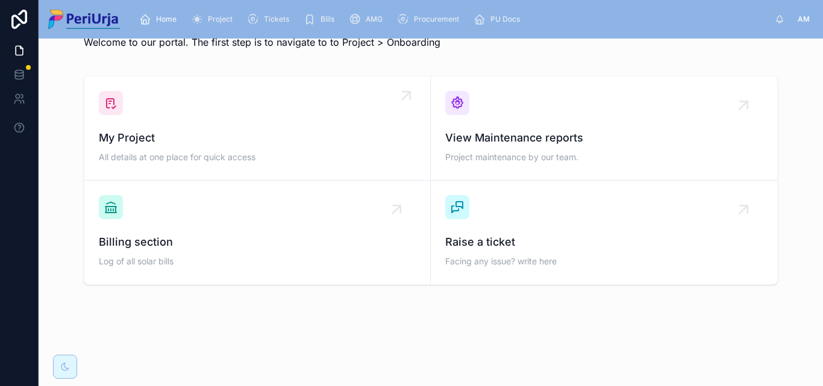
click at [185, 153] on span "All details at one place for quick access" at bounding box center [257, 157] width 317 height 12
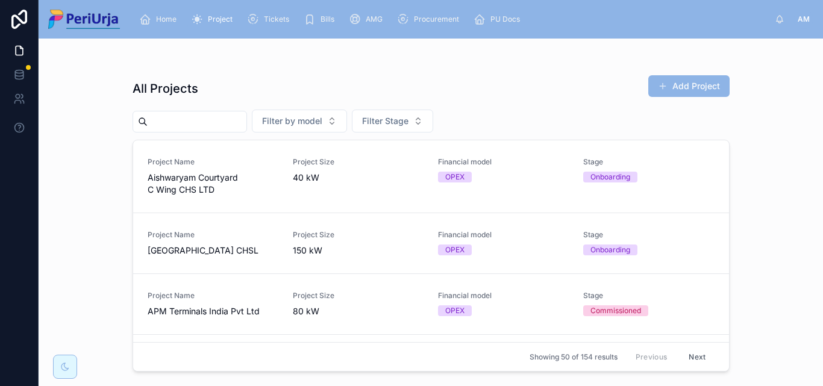
drag, startPoint x: 185, startPoint y: 153, endPoint x: 199, endPoint y: 120, distance: 36.2
click at [199, 120] on input "text" at bounding box center [197, 121] width 99 height 17
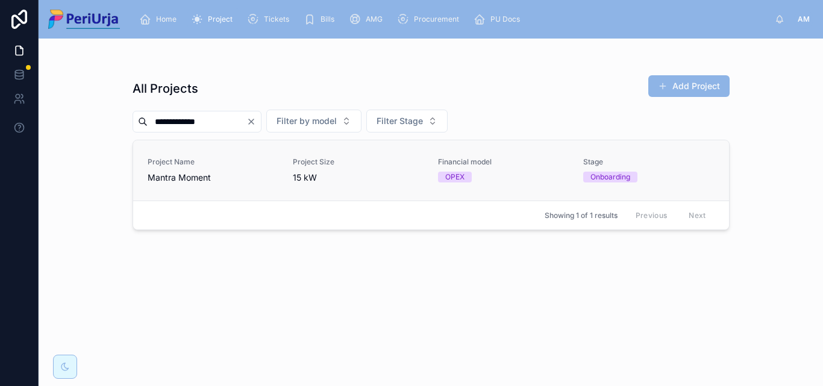
type input "**********"
click at [206, 169] on div "Project Name Mantra Moment" at bounding box center [213, 170] width 131 height 27
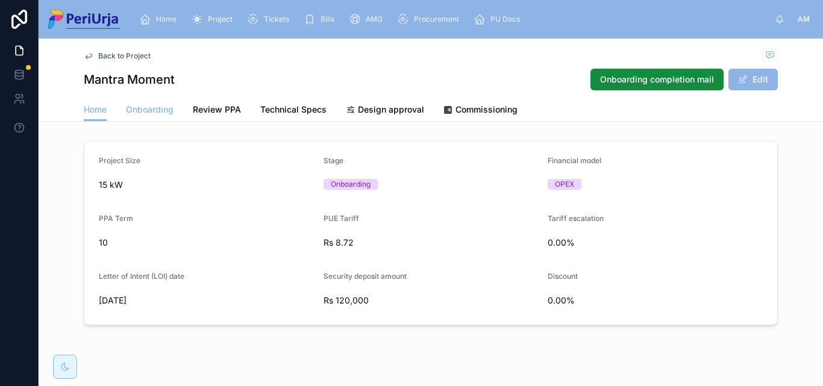
click at [146, 106] on span "Onboarding" at bounding box center [150, 110] width 48 height 12
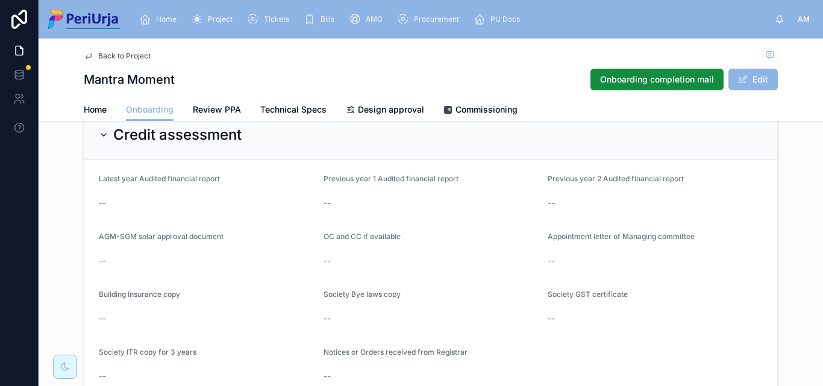
scroll to position [868, 0]
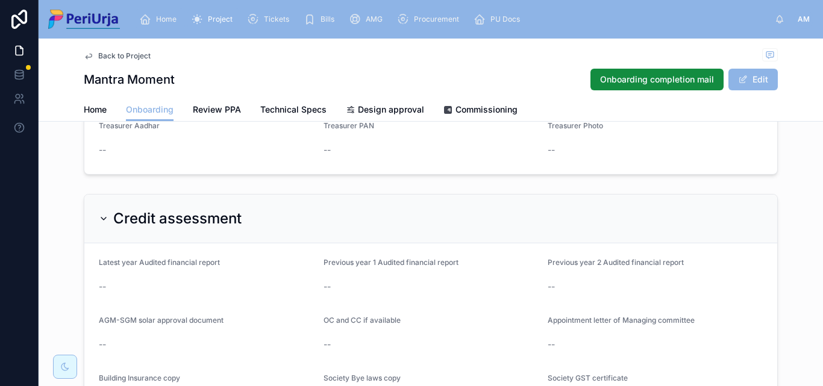
click at [168, 16] on span "Home" at bounding box center [166, 19] width 20 height 10
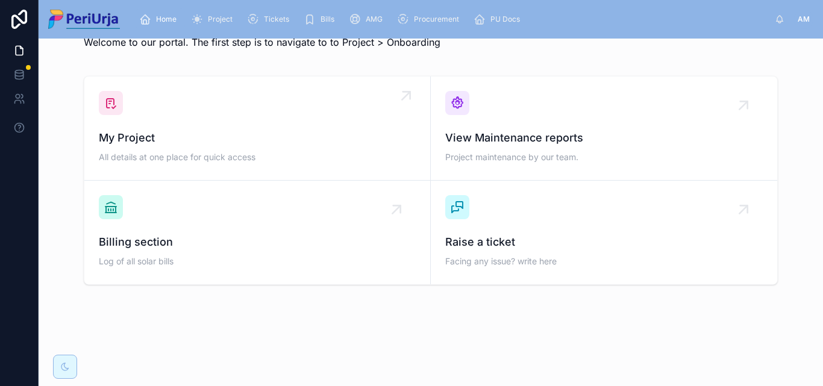
scroll to position [35, 0]
click at [183, 158] on span "All details at one place for quick access" at bounding box center [257, 157] width 317 height 12
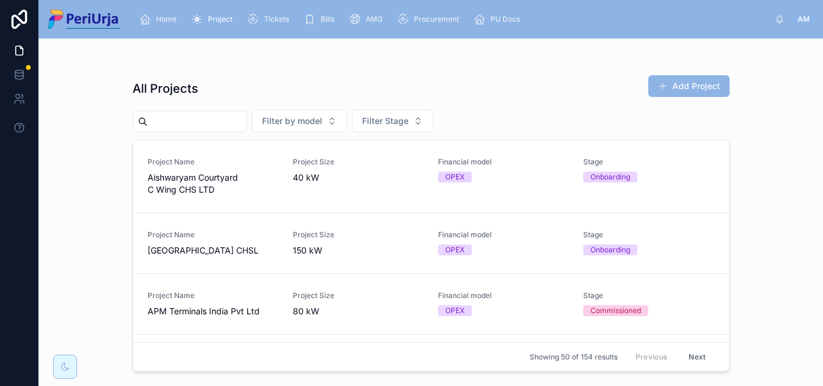
drag, startPoint x: 183, startPoint y: 158, endPoint x: 211, endPoint y: 125, distance: 43.2
click at [211, 125] on input "text" at bounding box center [197, 121] width 99 height 17
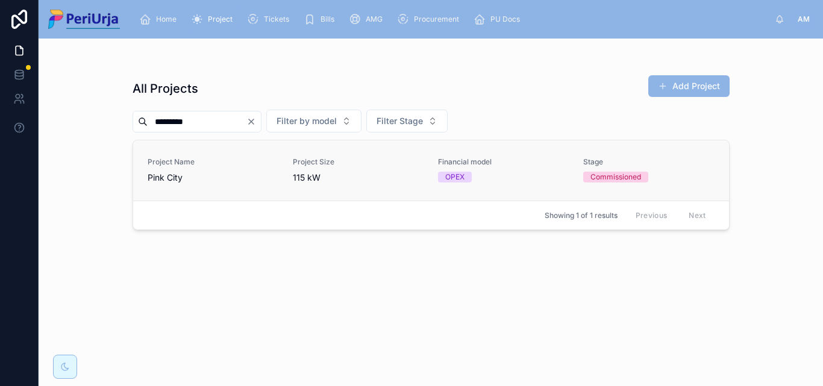
type input "*********"
click at [209, 169] on div "Project Name Pink City" at bounding box center [213, 170] width 131 height 27
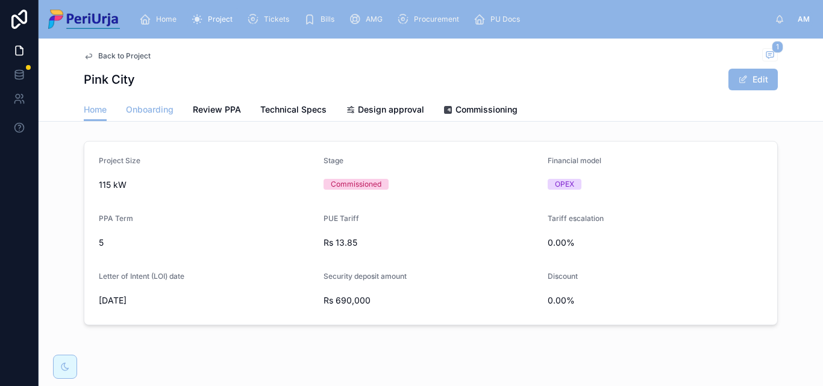
click at [146, 116] on link "Onboarding" at bounding box center [150, 111] width 48 height 24
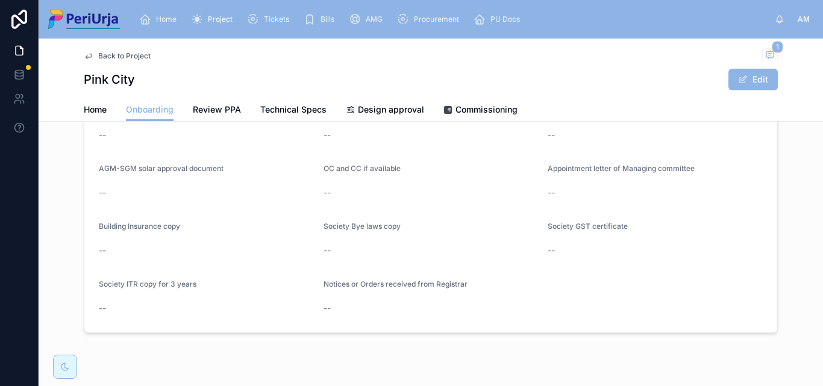
scroll to position [1061, 0]
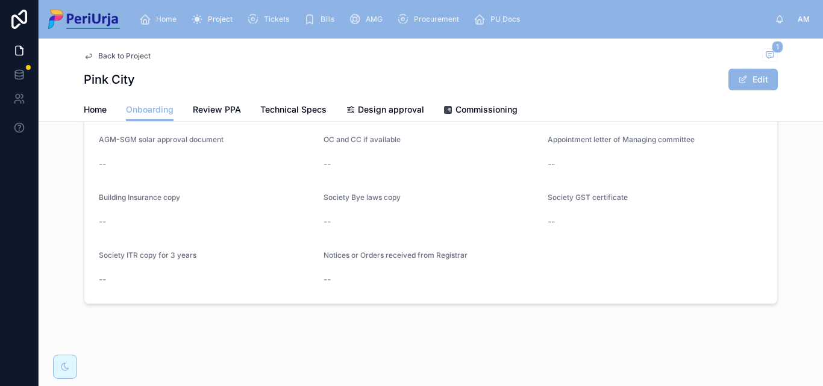
click at [152, 22] on div "Home" at bounding box center [160, 19] width 42 height 19
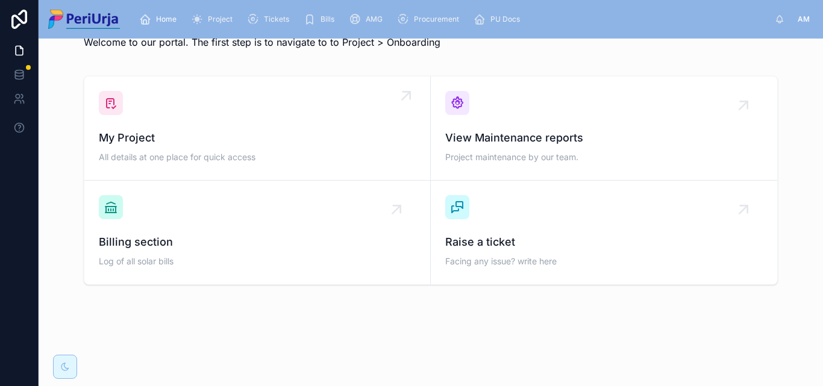
click at [159, 125] on div "My Project All details at one place for quick access" at bounding box center [257, 128] width 317 height 75
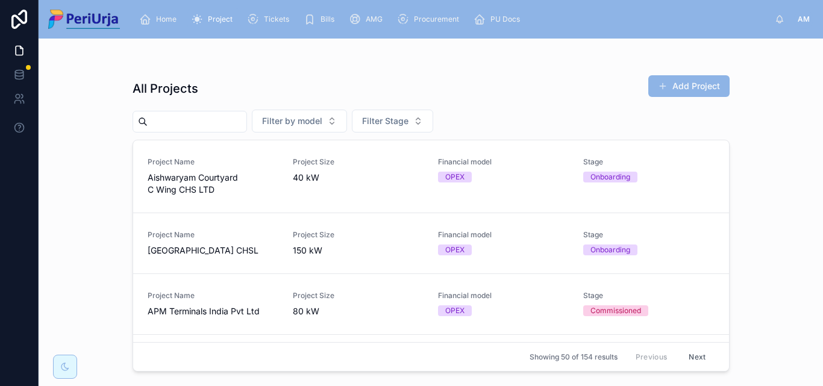
click at [189, 123] on input "text" at bounding box center [197, 121] width 99 height 17
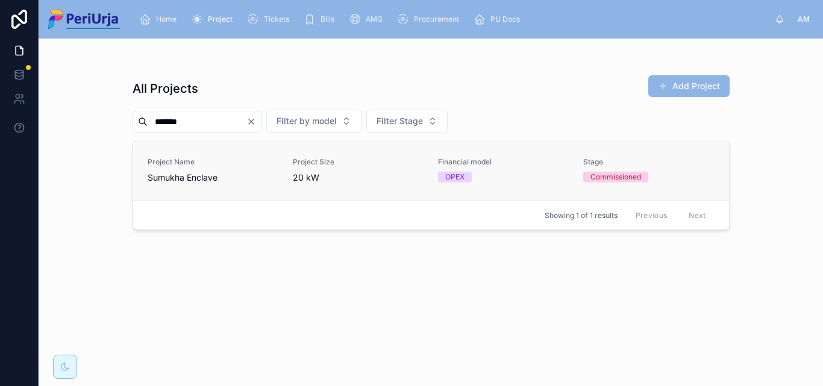
type input "*******"
click at [192, 155] on link "Project Name Sumukha Enclave Project Size 20 kW Financial model OPEX Stage Comm…" at bounding box center [431, 170] width 596 height 60
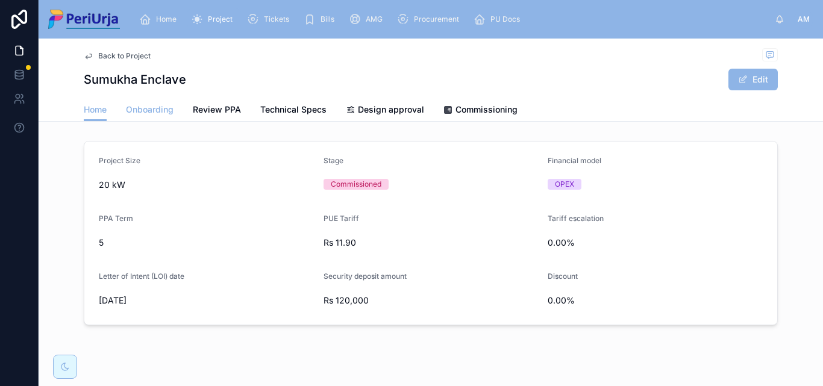
click at [154, 105] on span "Onboarding" at bounding box center [150, 110] width 48 height 12
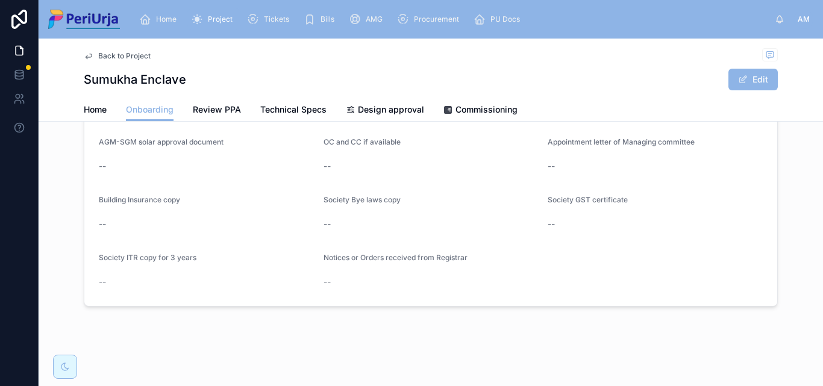
scroll to position [1049, 0]
click at [177, 12] on div "Home" at bounding box center [160, 19] width 42 height 19
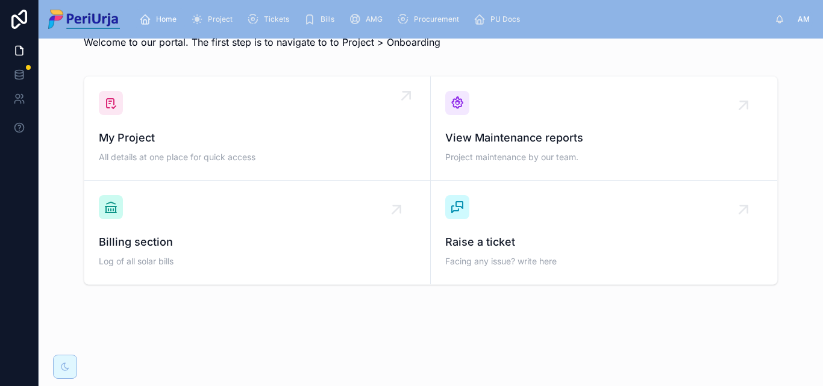
click at [171, 140] on span "My Project" at bounding box center [257, 138] width 317 height 17
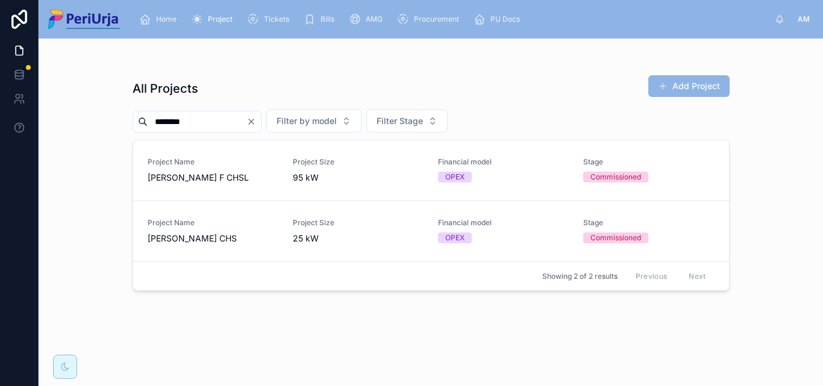
type input "********"
click at [203, 171] on div "Project Name [PERSON_NAME] F CHSL" at bounding box center [213, 170] width 131 height 27
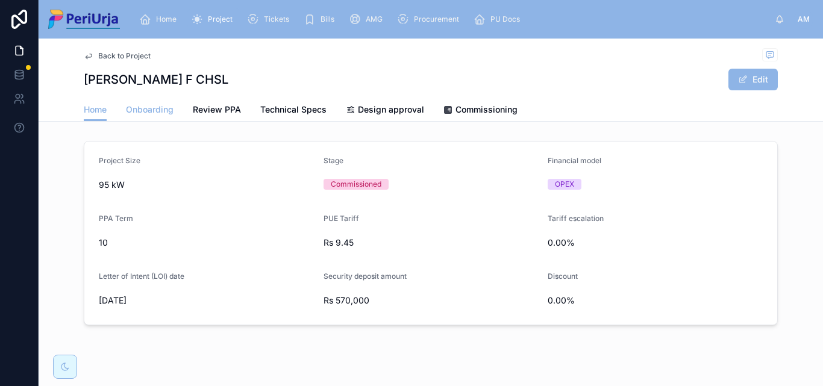
click at [149, 110] on span "Onboarding" at bounding box center [150, 110] width 48 height 12
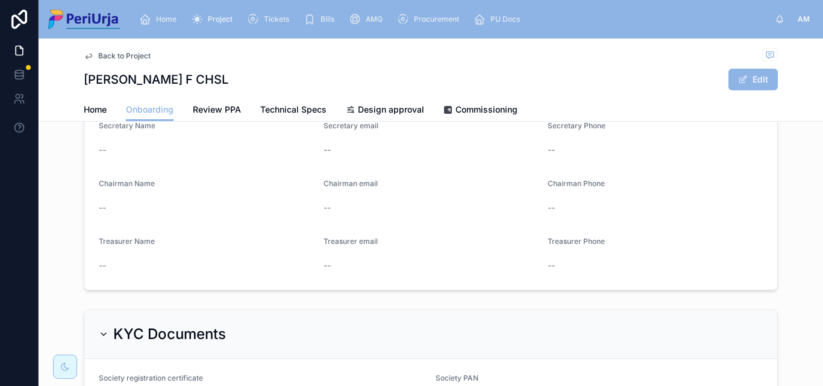
scroll to position [386, 0]
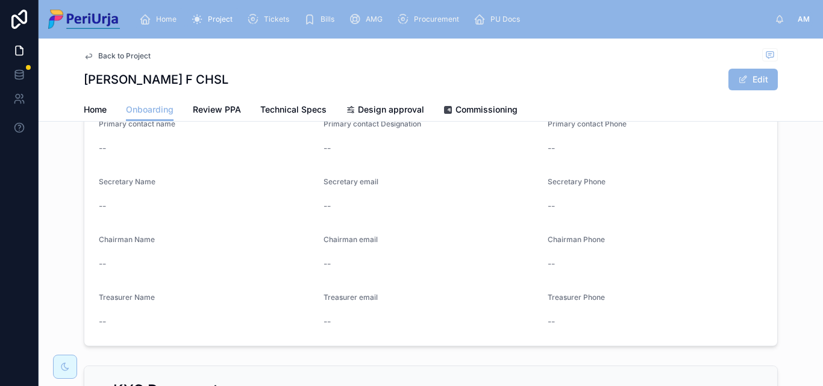
click at [166, 19] on span "Home" at bounding box center [166, 19] width 20 height 10
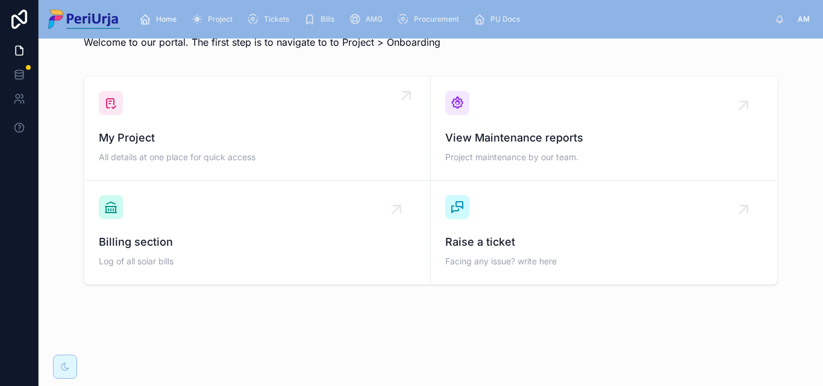
click at [172, 156] on span "All details at one place for quick access" at bounding box center [257, 157] width 317 height 12
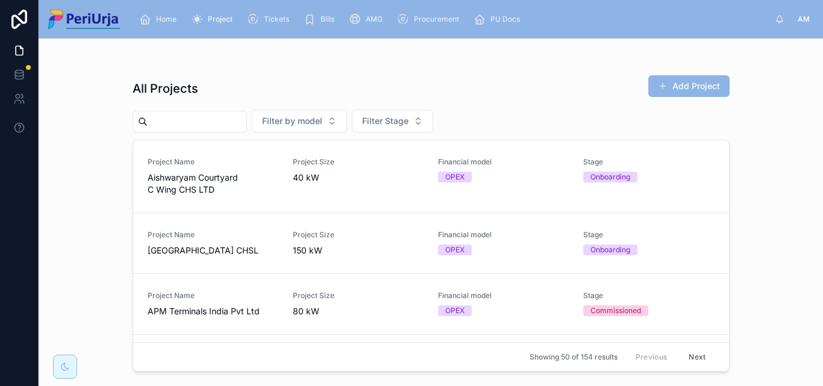
click at [168, 122] on input "text" at bounding box center [197, 121] width 99 height 17
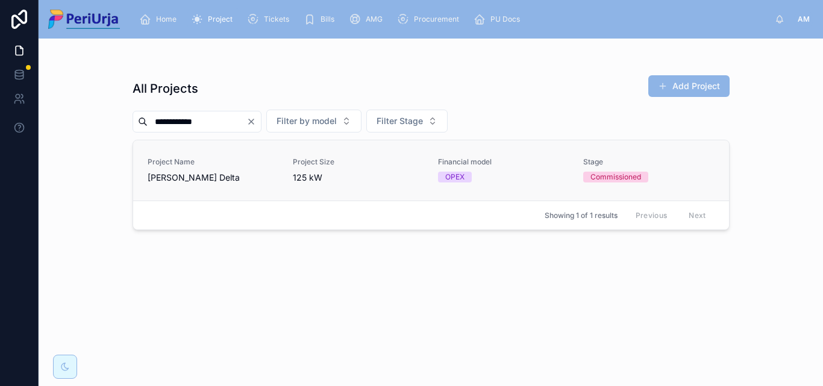
type input "**********"
click at [160, 160] on span "Project Name" at bounding box center [213, 162] width 131 height 10
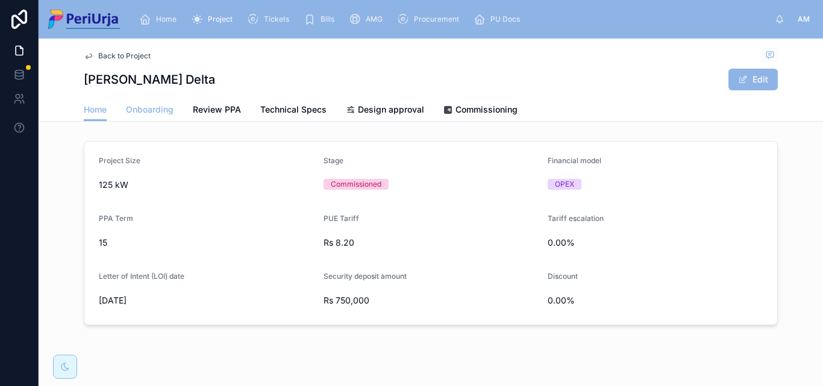
click at [143, 119] on link "Onboarding" at bounding box center [150, 111] width 48 height 24
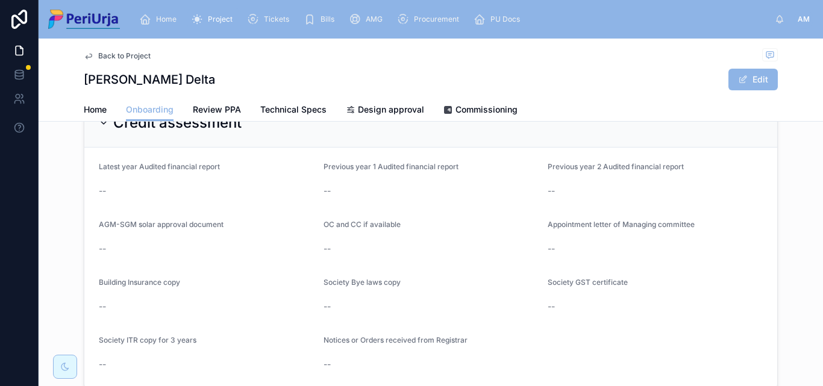
scroll to position [1049, 0]
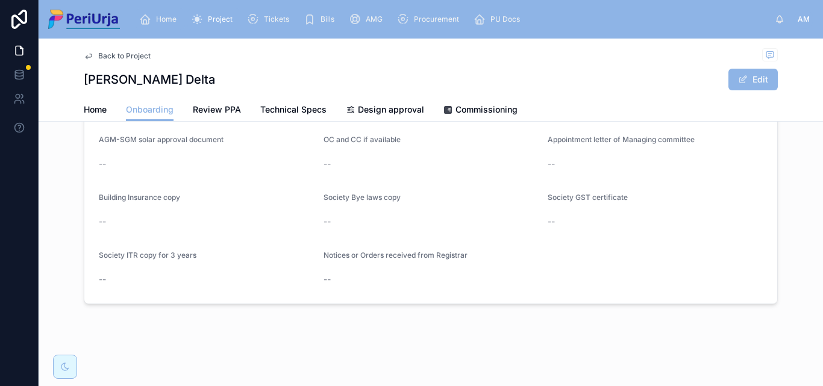
click at [171, 10] on div "Home" at bounding box center [160, 19] width 42 height 19
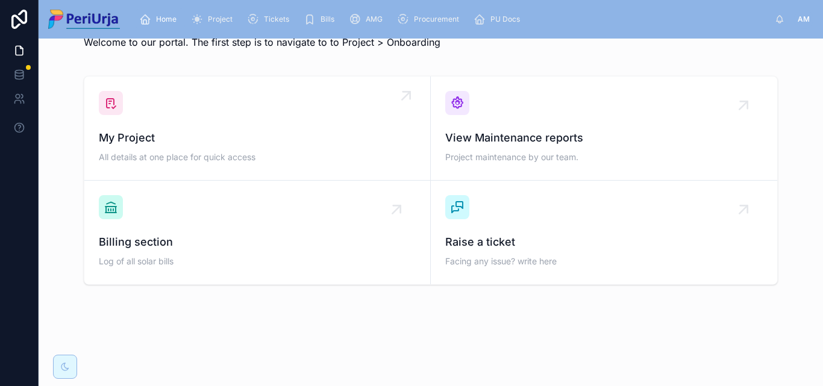
click at [184, 142] on span "My Project" at bounding box center [257, 138] width 317 height 17
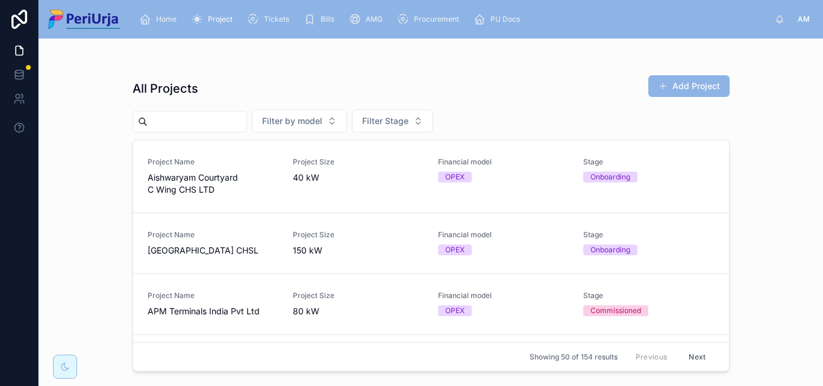
click at [163, 127] on input "text" at bounding box center [197, 121] width 99 height 17
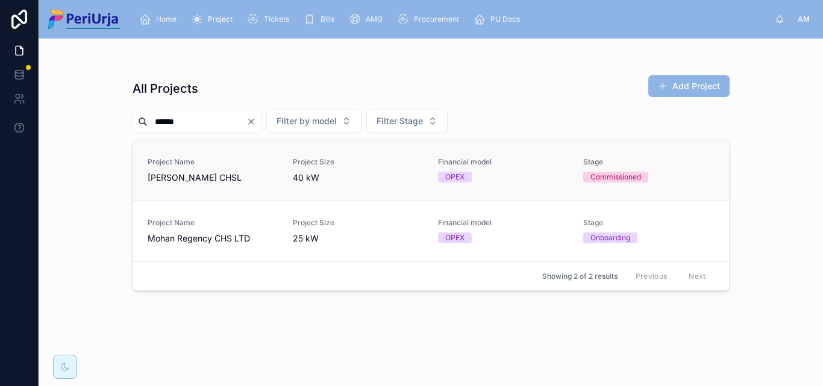
type input "*****"
click at [207, 174] on span "[PERSON_NAME] CHSL" at bounding box center [213, 178] width 131 height 12
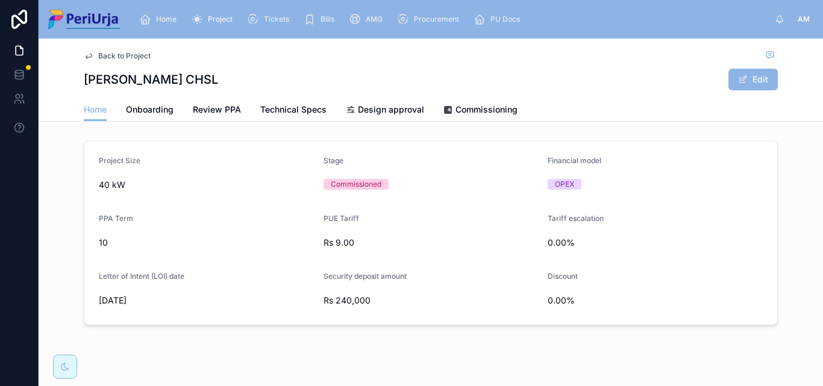
click at [137, 95] on div "Back to Project [PERSON_NAME] CHSL Edit" at bounding box center [431, 69] width 694 height 60
click at [138, 103] on link "Onboarding" at bounding box center [150, 111] width 48 height 24
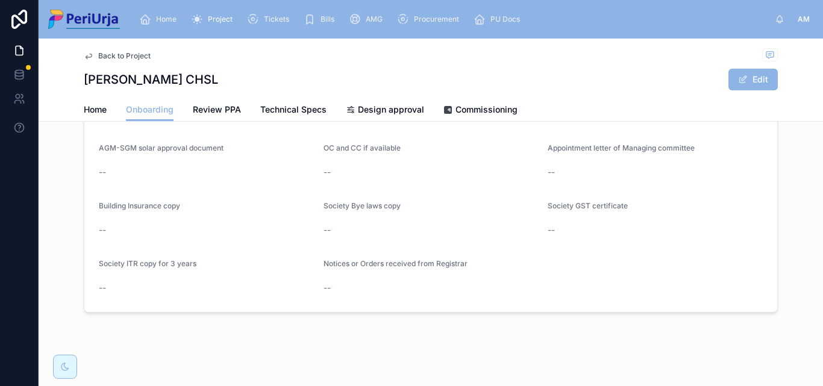
scroll to position [1049, 0]
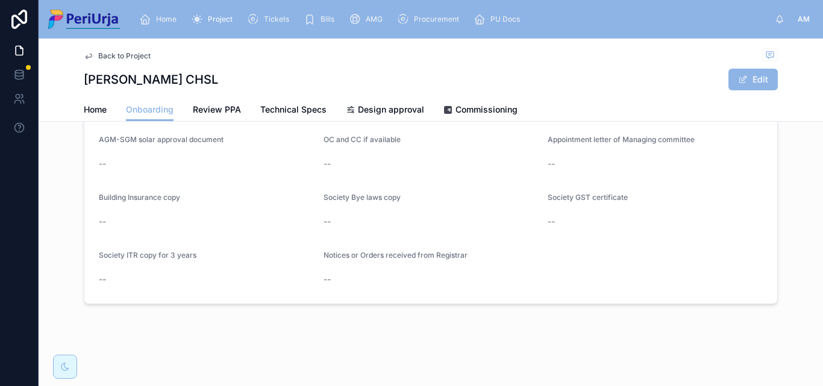
click at [174, 13] on div "Home" at bounding box center [160, 19] width 42 height 19
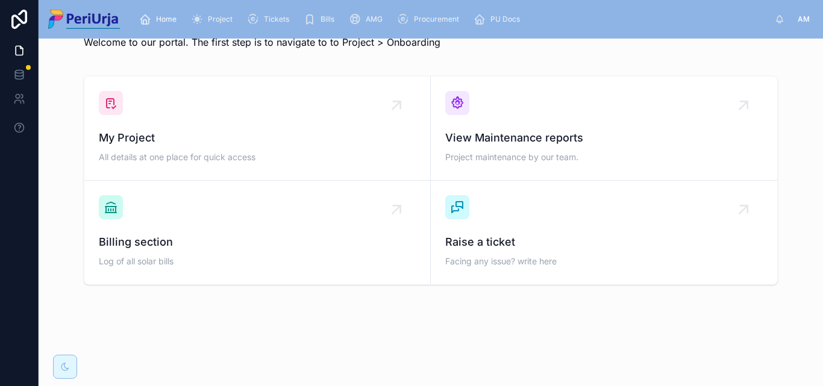
scroll to position [35, 0]
click at [191, 139] on span "My Project" at bounding box center [257, 138] width 317 height 17
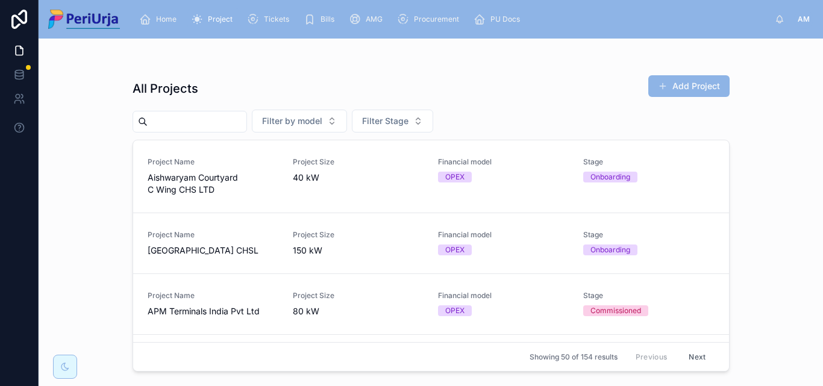
click at [175, 114] on input "text" at bounding box center [197, 121] width 99 height 17
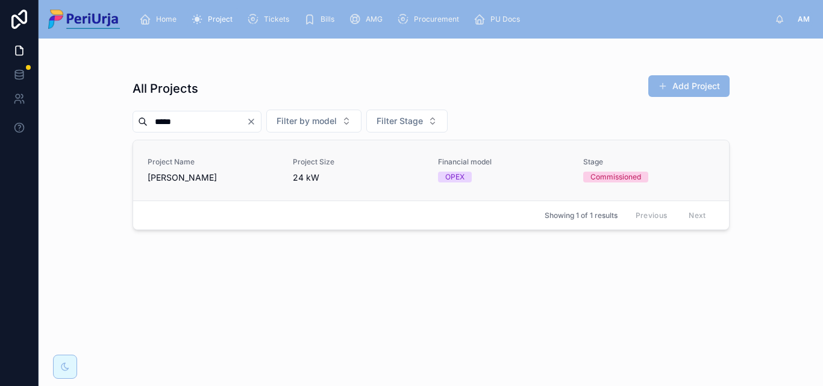
type input "*****"
click at [165, 177] on span "[PERSON_NAME]" at bounding box center [213, 178] width 131 height 12
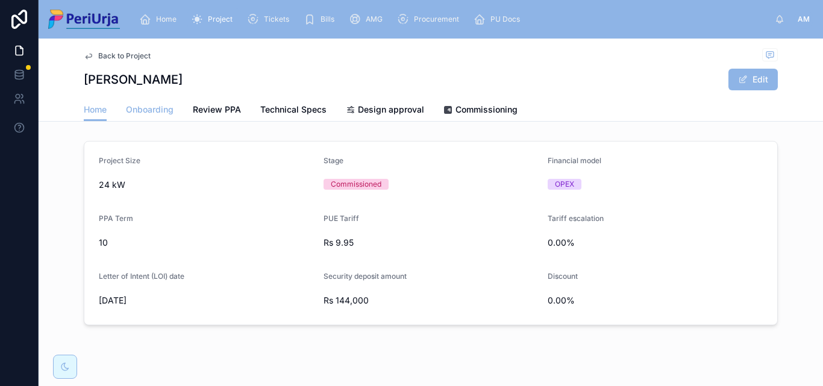
click at [144, 115] on span "Onboarding" at bounding box center [150, 110] width 48 height 12
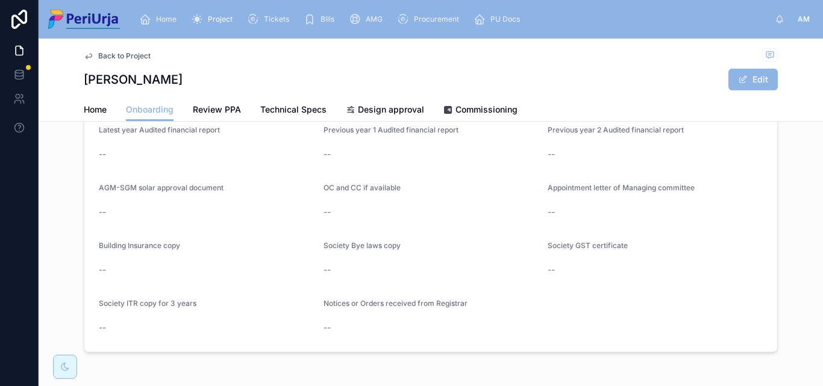
scroll to position [1061, 0]
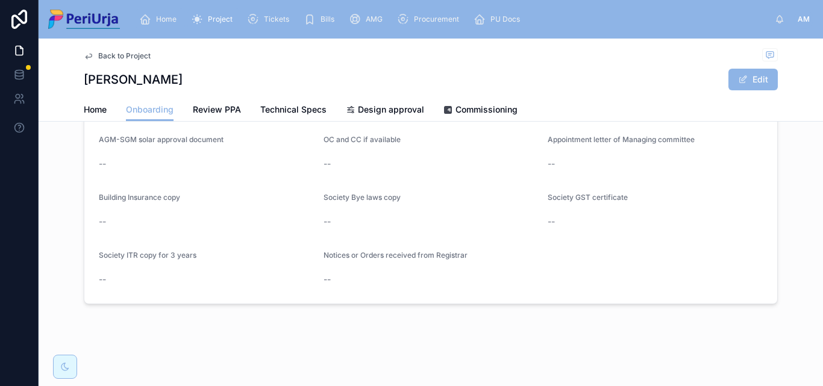
click at [171, 13] on div "Home" at bounding box center [160, 19] width 42 height 19
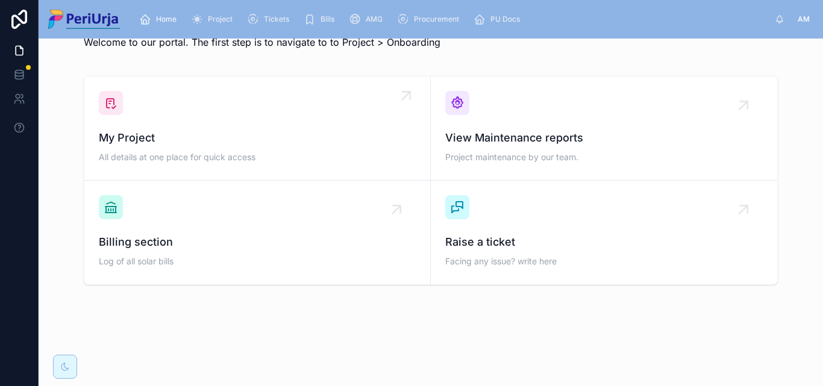
click at [181, 125] on div "My Project All details at one place for quick access" at bounding box center [257, 128] width 317 height 75
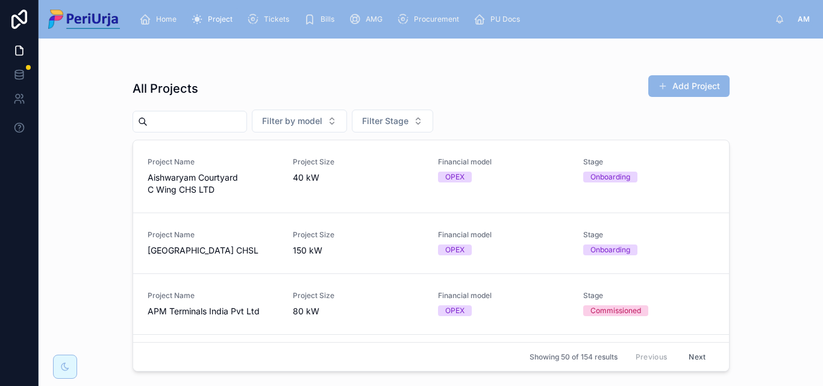
drag, startPoint x: 216, startPoint y: 131, endPoint x: 171, endPoint y: 121, distance: 46.5
click at [171, 121] on input "text" at bounding box center [197, 121] width 99 height 17
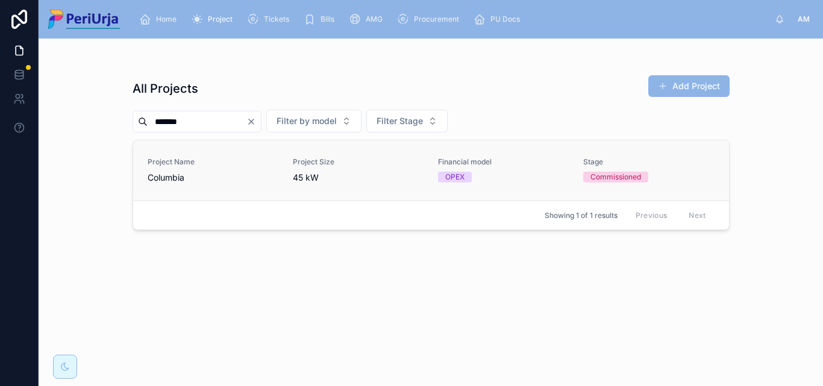
type input "*******"
click at [153, 181] on span "Columbia" at bounding box center [213, 178] width 131 height 12
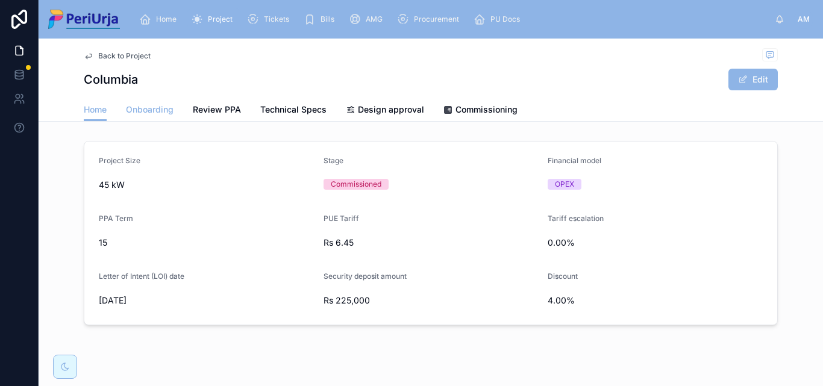
click at [142, 109] on span "Onboarding" at bounding box center [150, 110] width 48 height 12
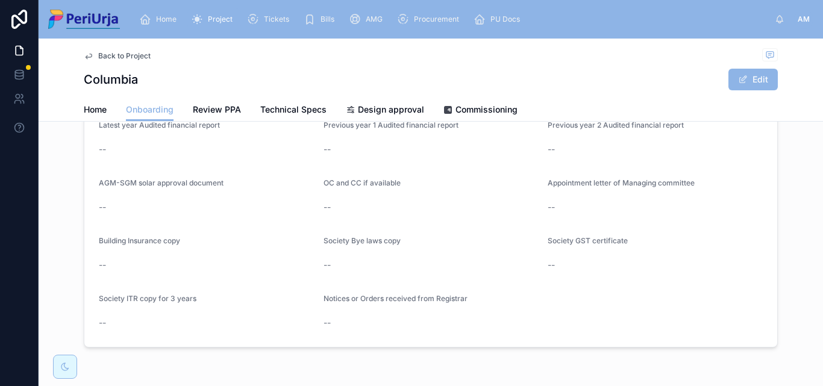
scroll to position [1049, 0]
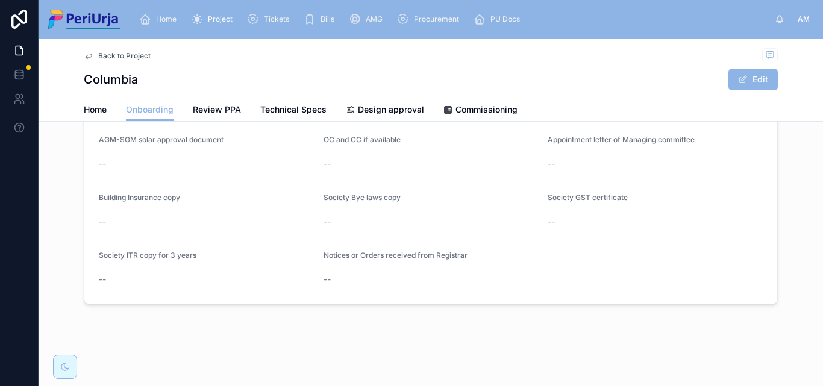
click at [163, 9] on link "Home" at bounding box center [160, 19] width 49 height 22
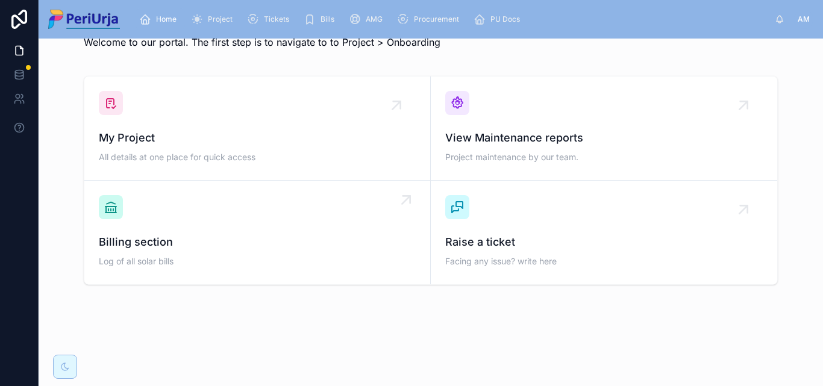
scroll to position [35, 0]
click at [185, 139] on span "My Project" at bounding box center [257, 138] width 317 height 17
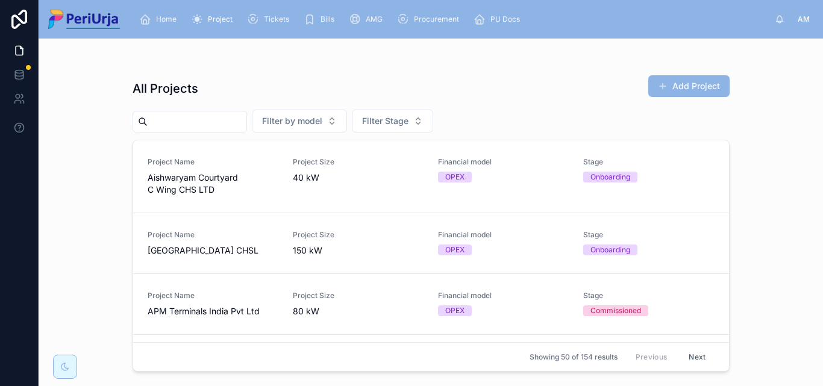
click at [163, 118] on input "text" at bounding box center [197, 121] width 99 height 17
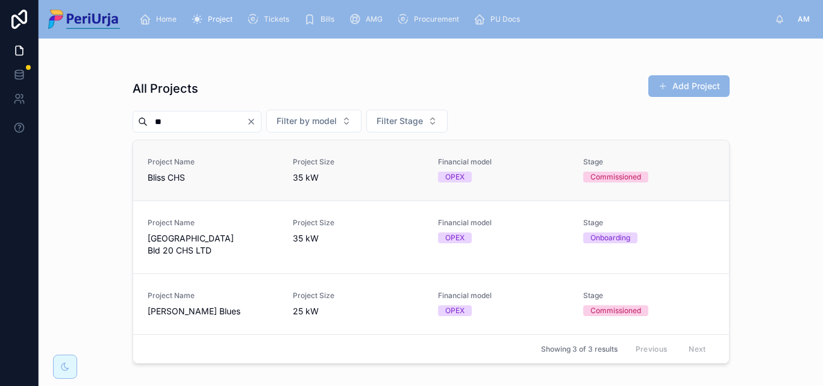
type input "**"
click at [174, 166] on span "Project Name" at bounding box center [213, 162] width 131 height 10
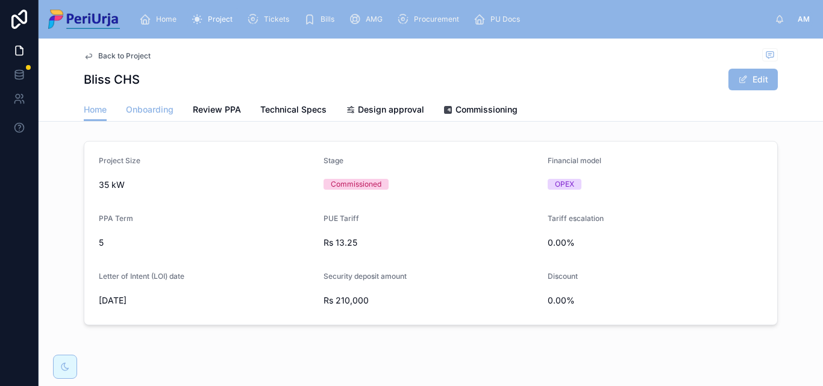
click at [157, 105] on span "Onboarding" at bounding box center [150, 110] width 48 height 12
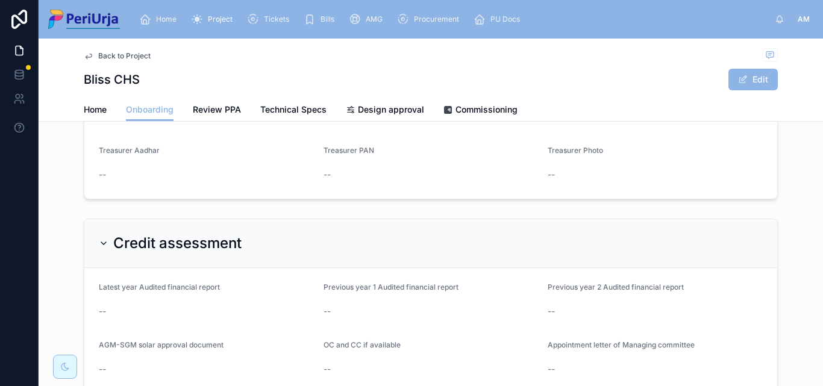
scroll to position [1049, 0]
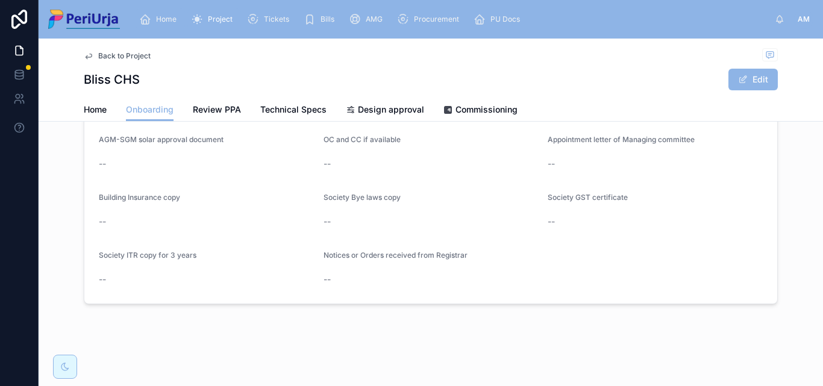
click at [158, 12] on div "Home" at bounding box center [160, 19] width 42 height 19
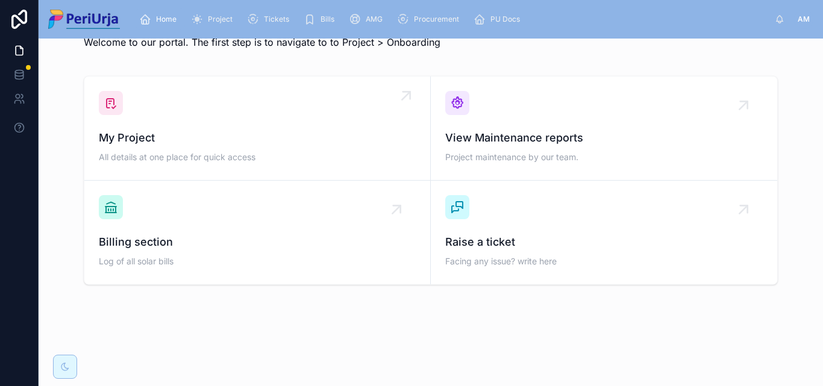
click at [165, 159] on span "All details at one place for quick access" at bounding box center [257, 157] width 317 height 12
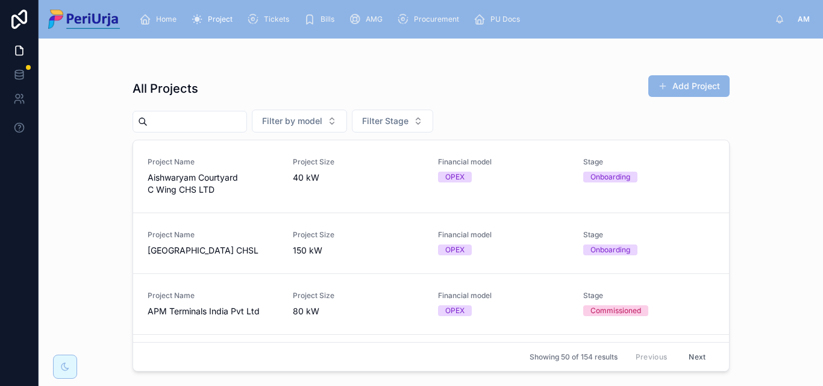
click at [195, 122] on input "text" at bounding box center [197, 121] width 99 height 17
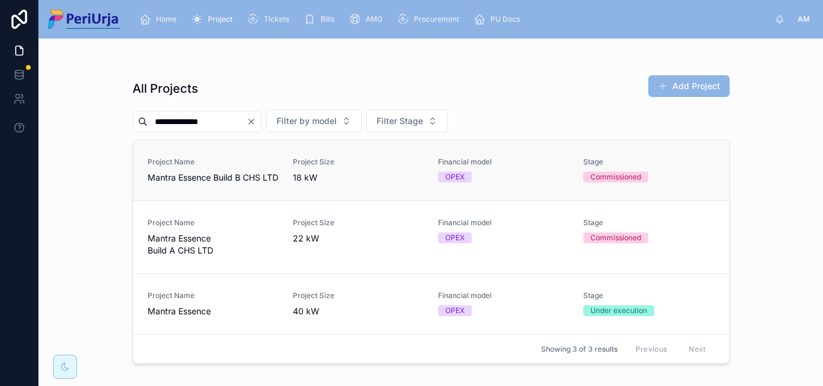
type input "**********"
click at [207, 179] on span "Mantra Essence Build B CHS LTD" at bounding box center [213, 178] width 131 height 12
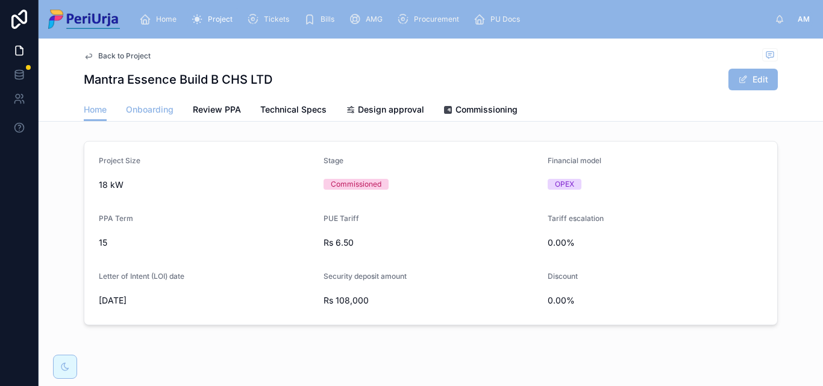
click at [154, 111] on span "Onboarding" at bounding box center [150, 110] width 48 height 12
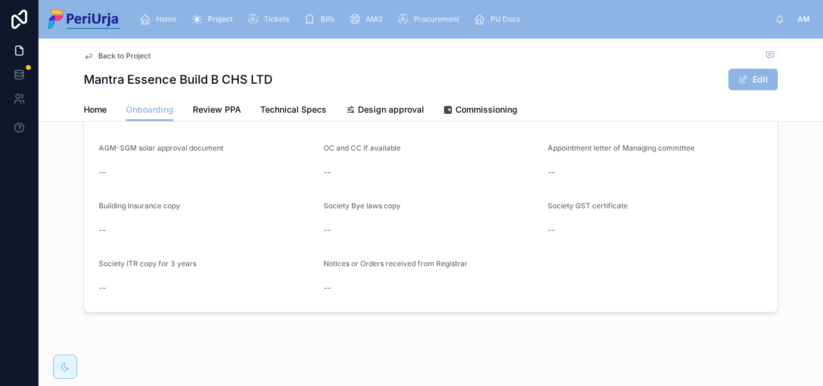
scroll to position [1049, 0]
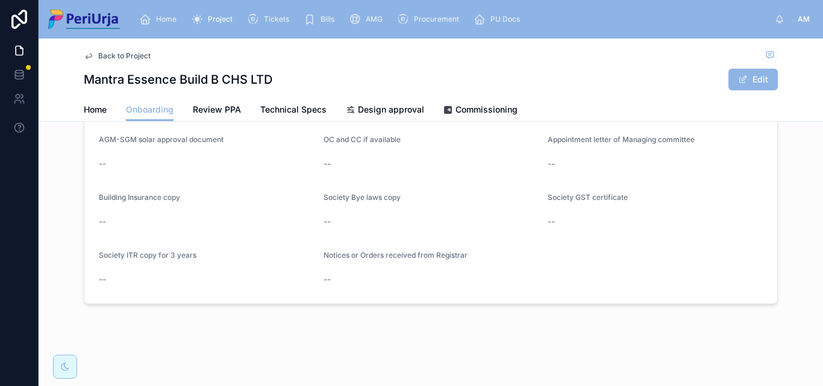
click at [162, 22] on span "Home" at bounding box center [166, 19] width 20 height 10
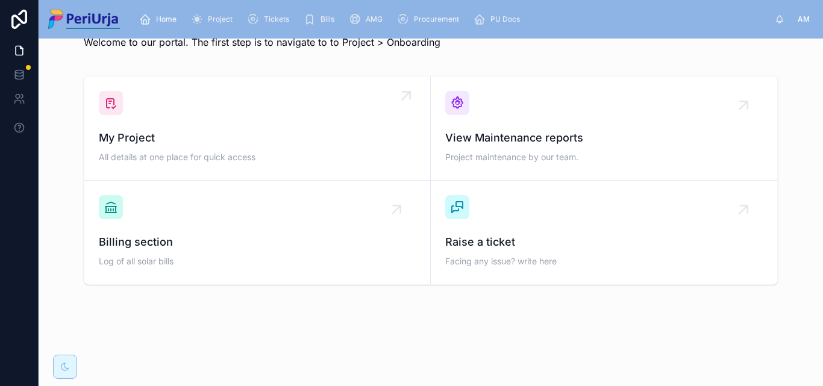
click at [170, 124] on div "My Project All details at one place for quick access" at bounding box center [257, 128] width 317 height 75
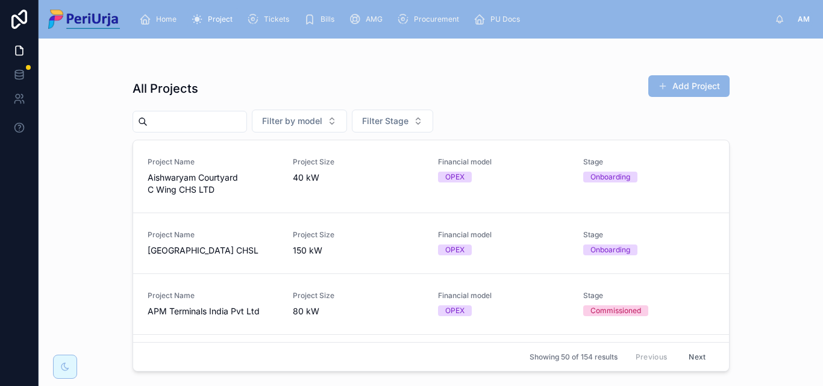
click at [179, 118] on input "text" at bounding box center [197, 121] width 99 height 17
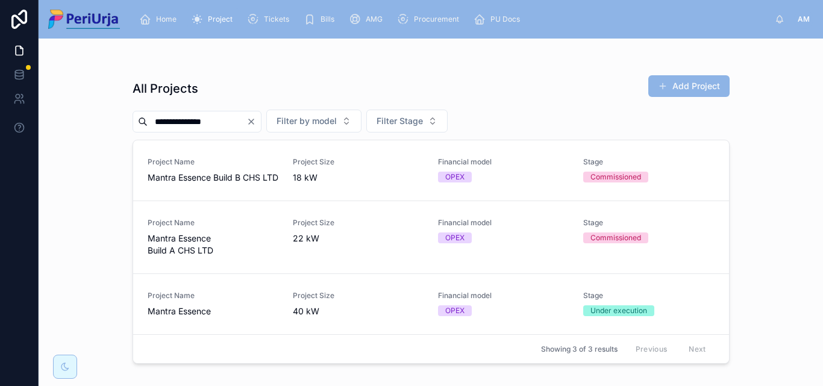
type input "**********"
click at [194, 184] on span "Mantra Essence Build B CHS LTD" at bounding box center [213, 178] width 131 height 12
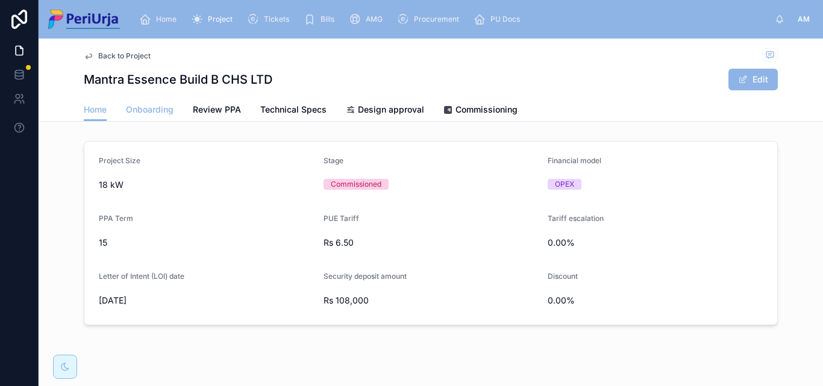
click at [149, 116] on link "Onboarding" at bounding box center [150, 111] width 48 height 24
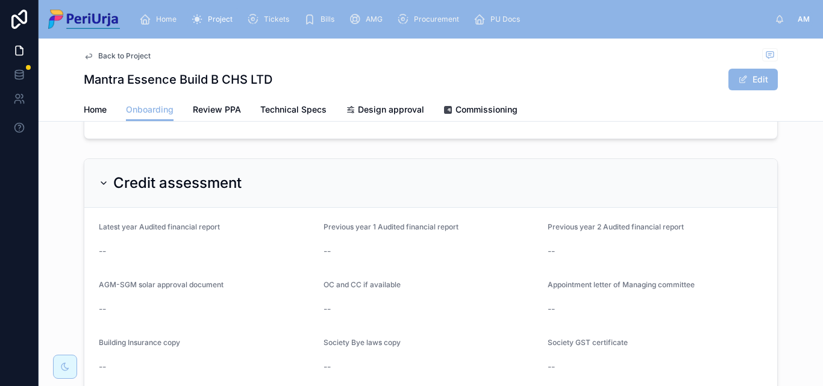
scroll to position [1049, 0]
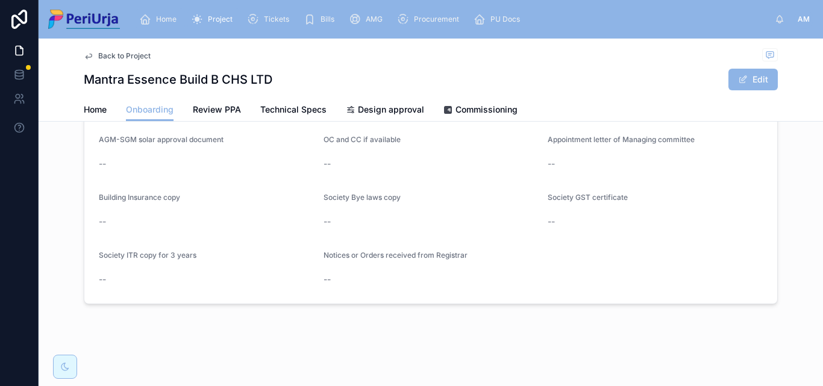
click at [157, 23] on span "Home" at bounding box center [166, 19] width 20 height 10
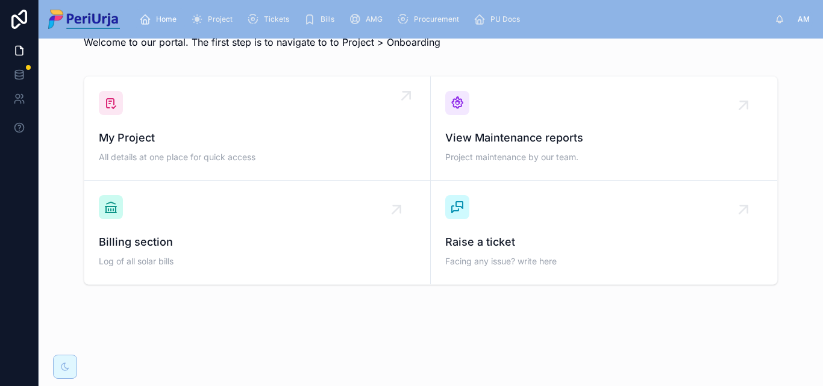
click at [155, 110] on div "My Project All details at one place for quick access" at bounding box center [257, 128] width 317 height 75
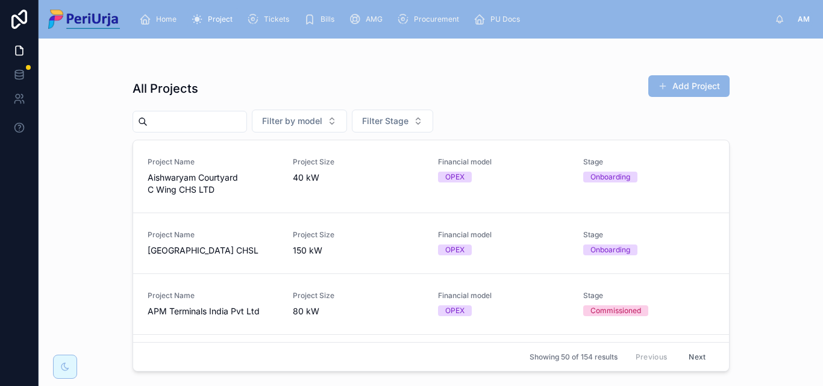
click at [175, 115] on input "text" at bounding box center [197, 121] width 99 height 17
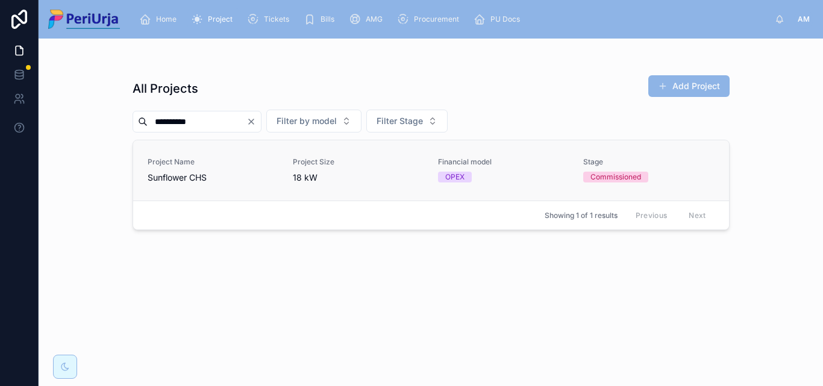
type input "*********"
click at [141, 162] on link "Project Name Sunflower CHS Project Size 18 kW Financial model OPEX Stage Commis…" at bounding box center [431, 170] width 596 height 60
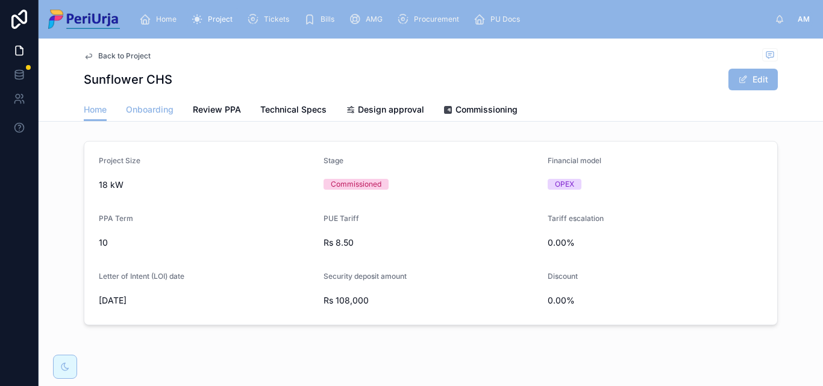
click at [160, 113] on span "Onboarding" at bounding box center [150, 110] width 48 height 12
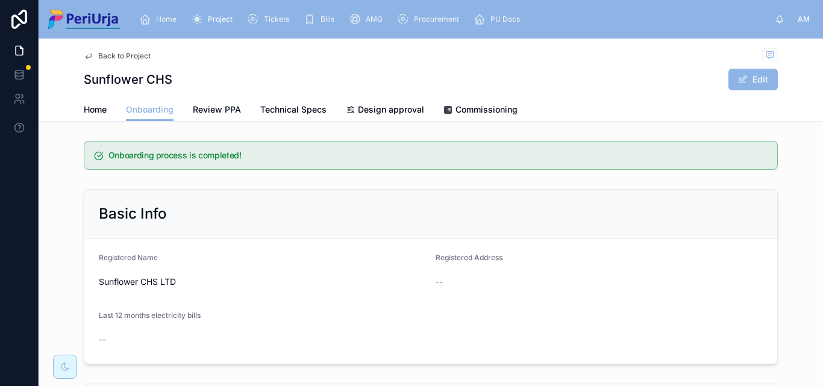
click at [173, 14] on div "Home" at bounding box center [160, 19] width 42 height 19
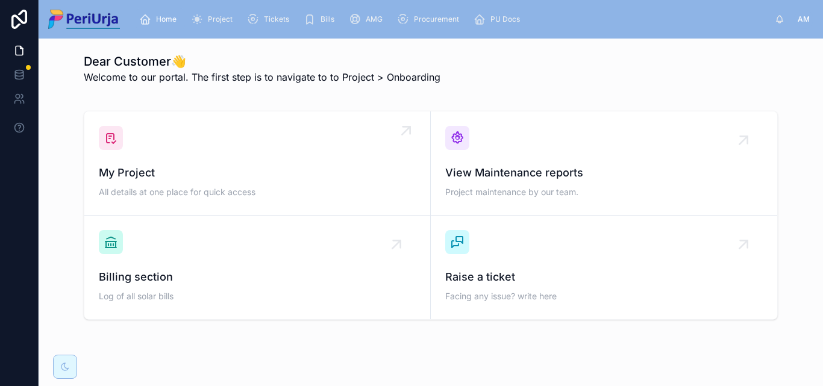
click at [178, 116] on link "My Project All details at one place for quick access" at bounding box center [257, 163] width 347 height 104
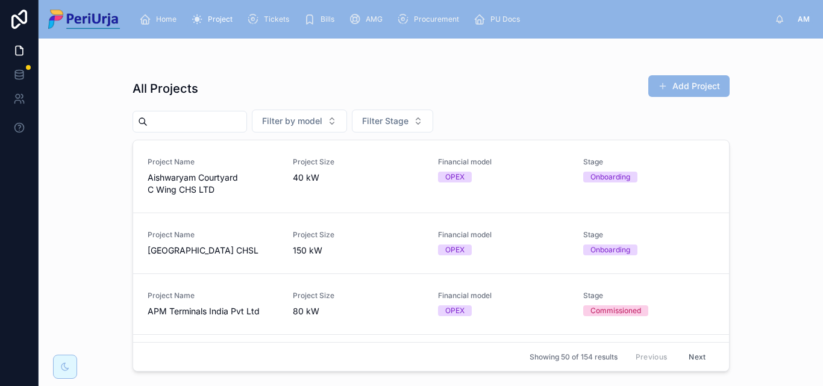
click at [186, 127] on input "text" at bounding box center [197, 121] width 99 height 17
paste input "**********"
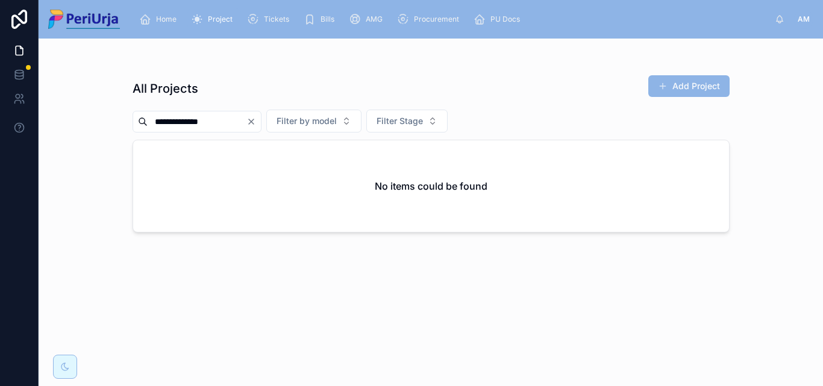
click at [230, 125] on input "**********" at bounding box center [197, 121] width 99 height 17
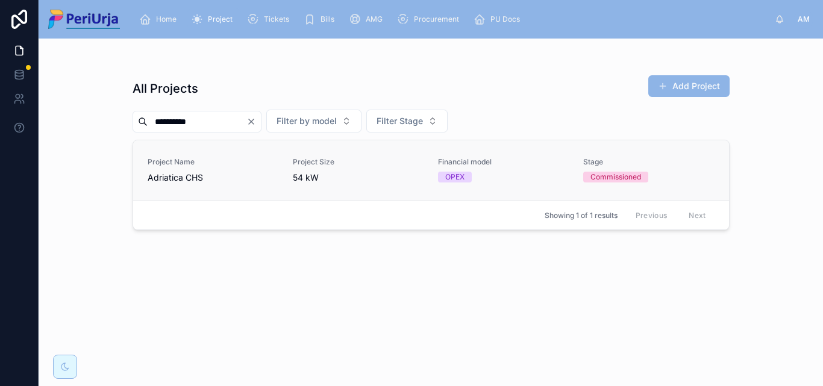
type input "*********"
click at [182, 172] on span "Adriatica CHS" at bounding box center [213, 178] width 131 height 12
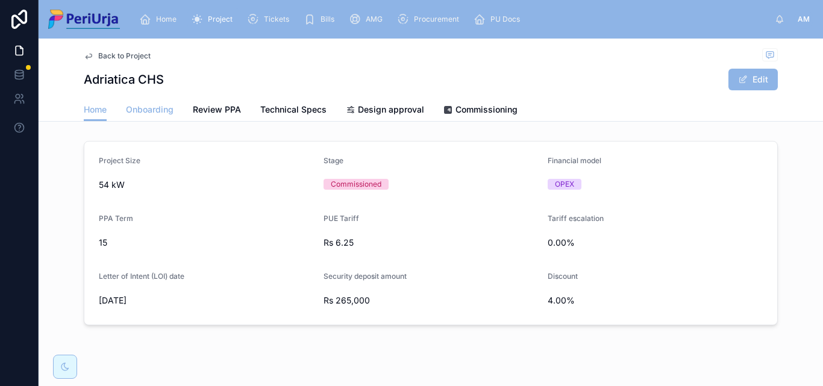
click at [152, 112] on span "Onboarding" at bounding box center [150, 110] width 48 height 12
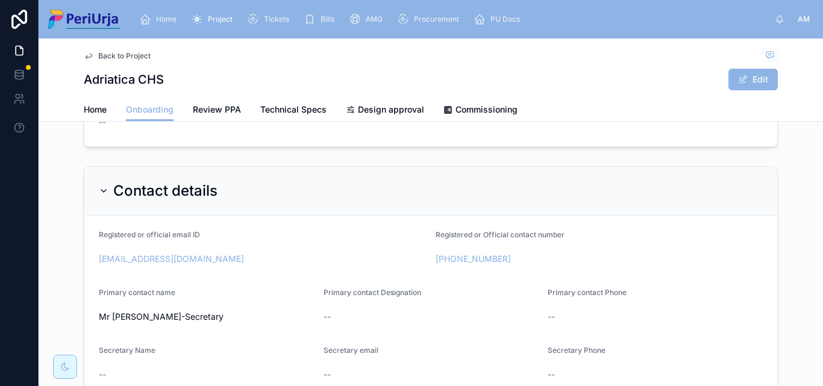
scroll to position [109, 0]
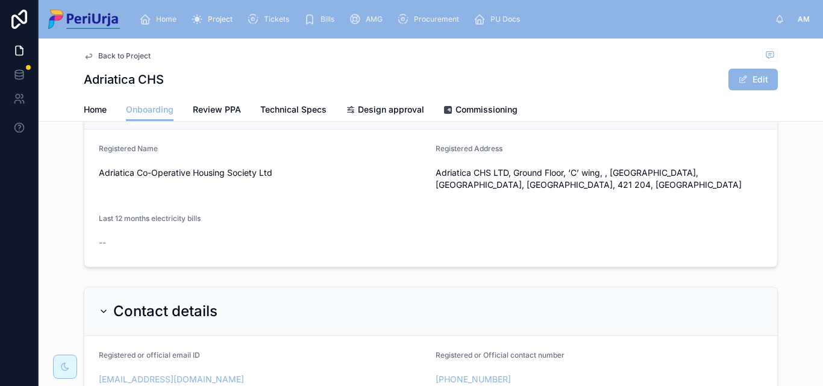
click at [165, 16] on span "Home" at bounding box center [166, 19] width 20 height 10
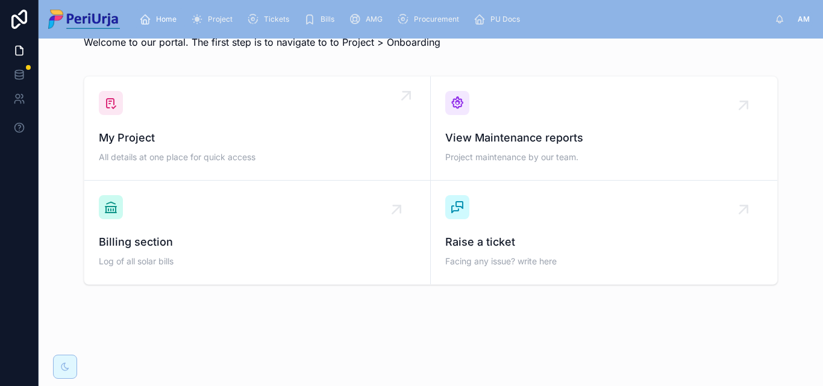
click at [168, 137] on span "My Project" at bounding box center [257, 138] width 317 height 17
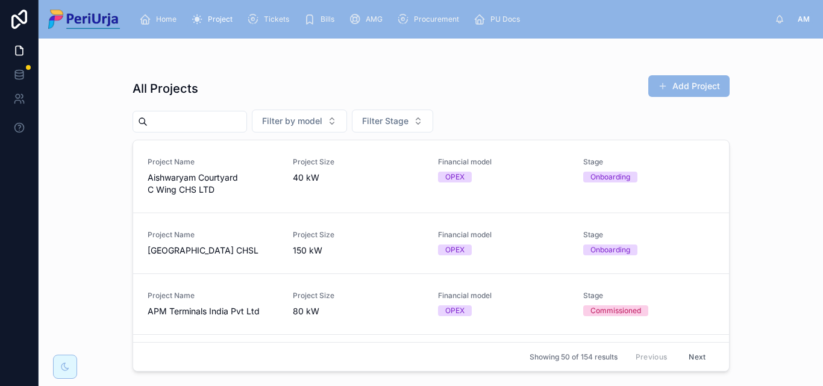
click at [177, 117] on input "text" at bounding box center [197, 121] width 99 height 17
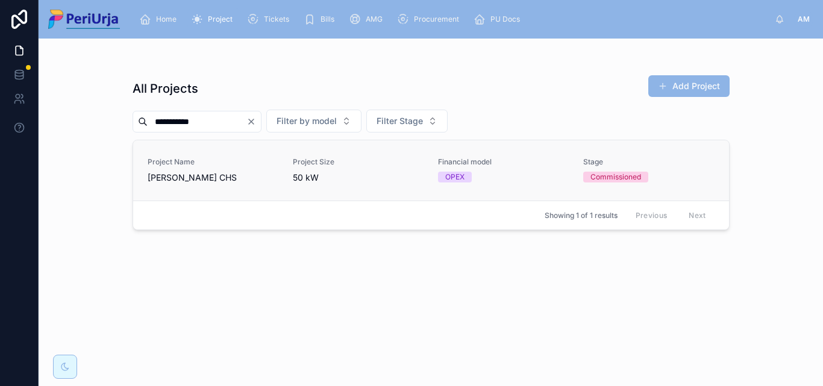
type input "**********"
click at [209, 177] on span "[PERSON_NAME] CHS" at bounding box center [213, 178] width 131 height 12
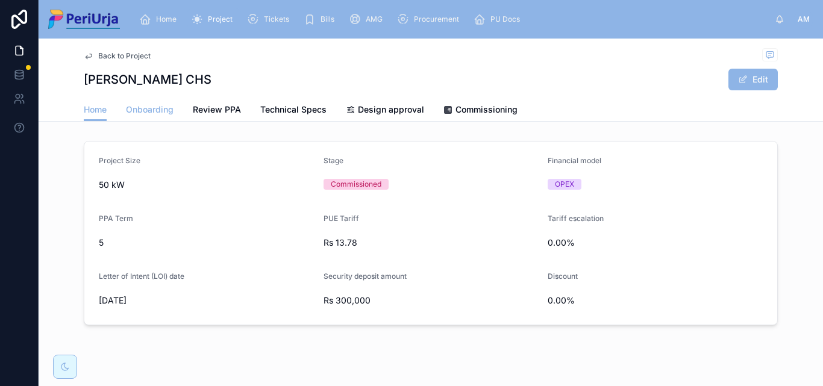
click at [159, 110] on span "Onboarding" at bounding box center [150, 110] width 48 height 12
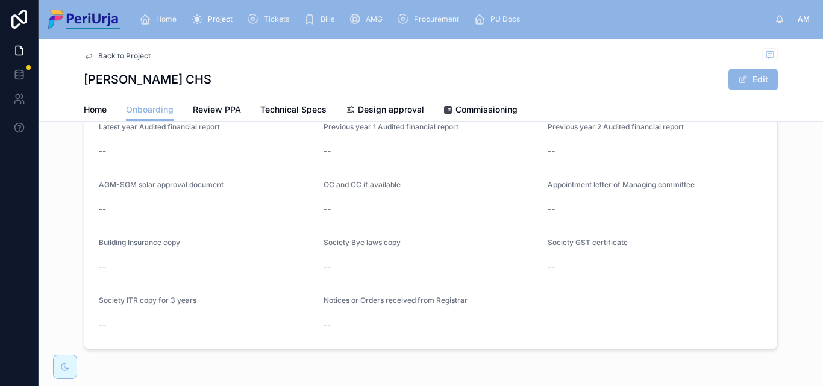
scroll to position [1049, 0]
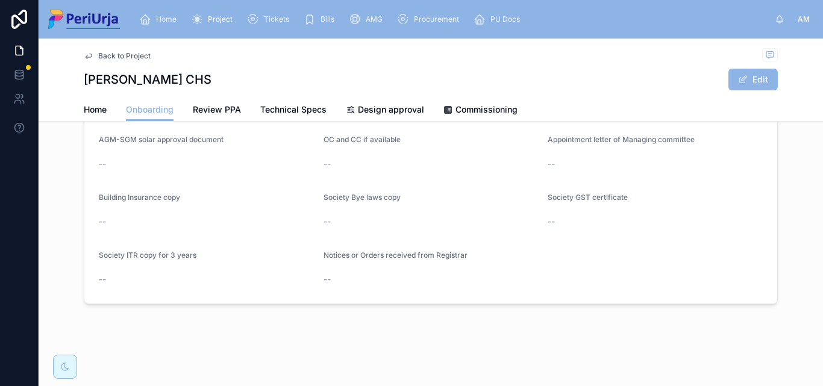
click at [170, 7] on div "Home Project Tickets Bills AMG Procurement PU Docs" at bounding box center [452, 19] width 645 height 27
click at [163, 16] on span "Home" at bounding box center [166, 19] width 20 height 10
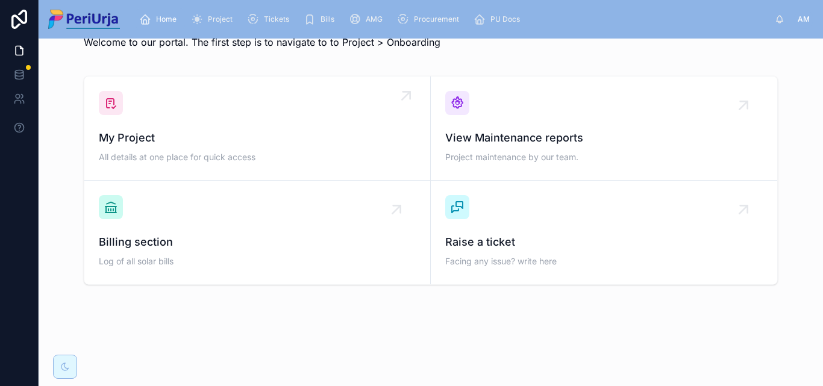
scroll to position [35, 0]
click at [160, 137] on span "My Project" at bounding box center [257, 138] width 317 height 17
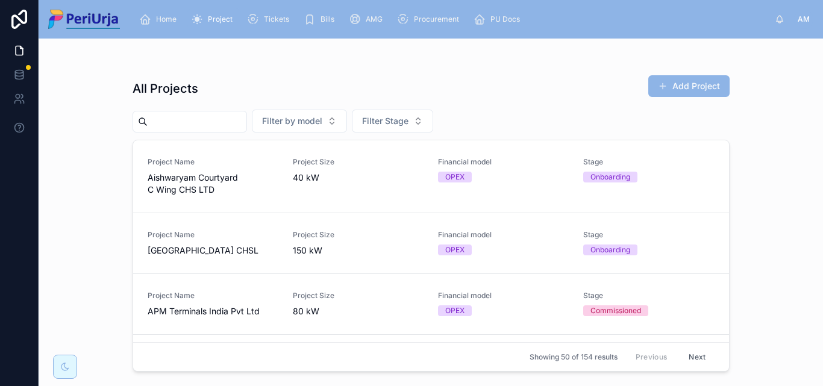
click at [195, 123] on input "text" at bounding box center [197, 121] width 99 height 17
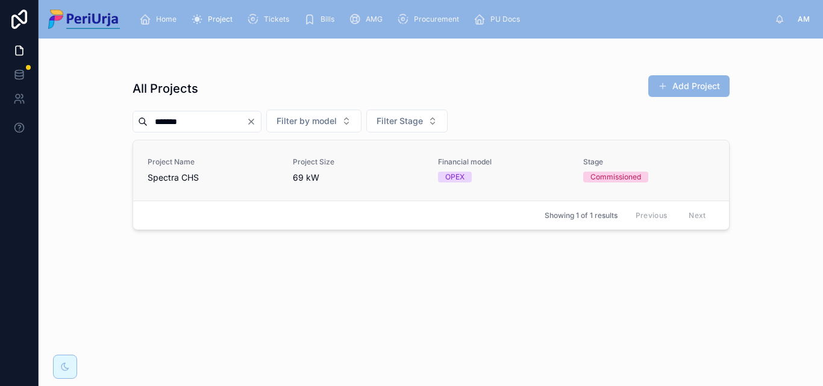
type input "*******"
click at [171, 171] on div "Project Name Spectra CHS" at bounding box center [213, 170] width 131 height 27
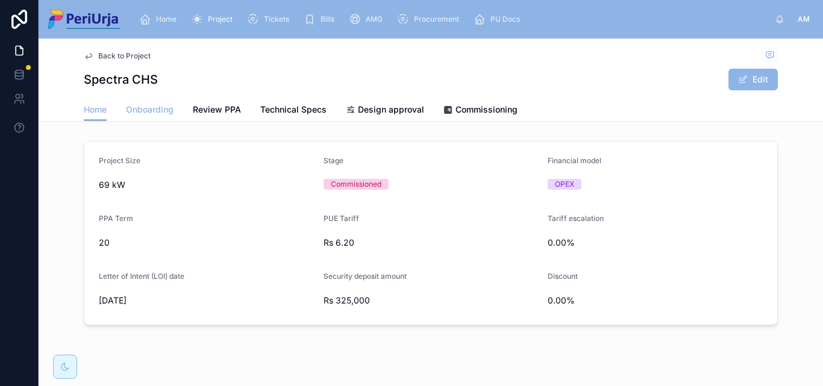
click at [139, 118] on link "Onboarding" at bounding box center [150, 111] width 48 height 24
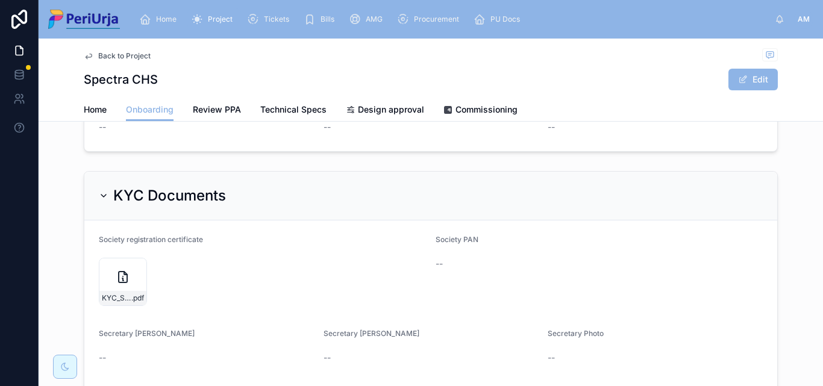
scroll to position [507, 0]
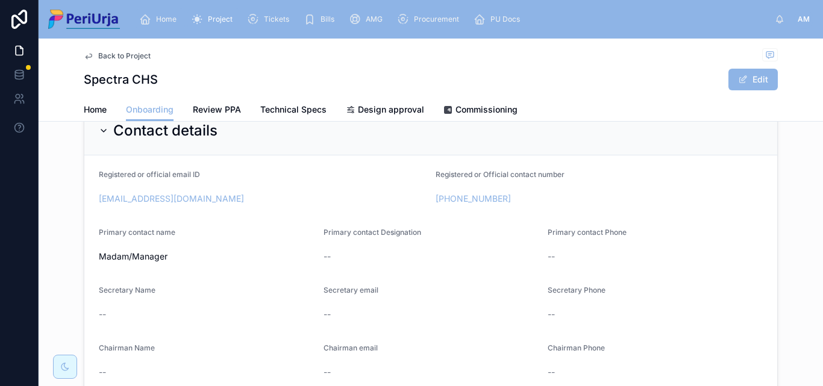
click at [163, 20] on span "Home" at bounding box center [166, 19] width 20 height 10
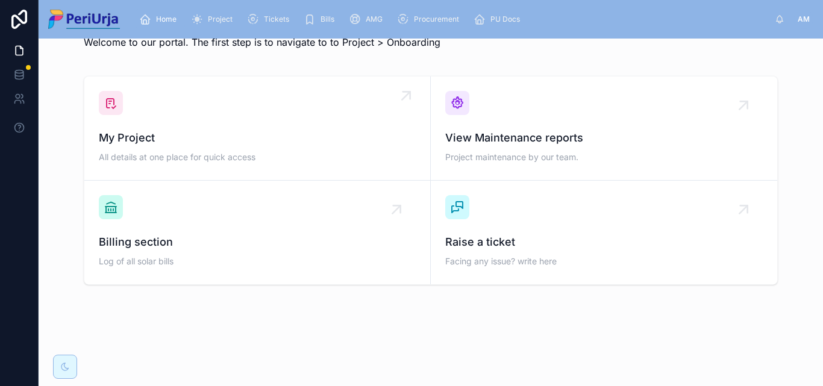
scroll to position [35, 0]
click at [166, 139] on span "My Project" at bounding box center [257, 138] width 317 height 17
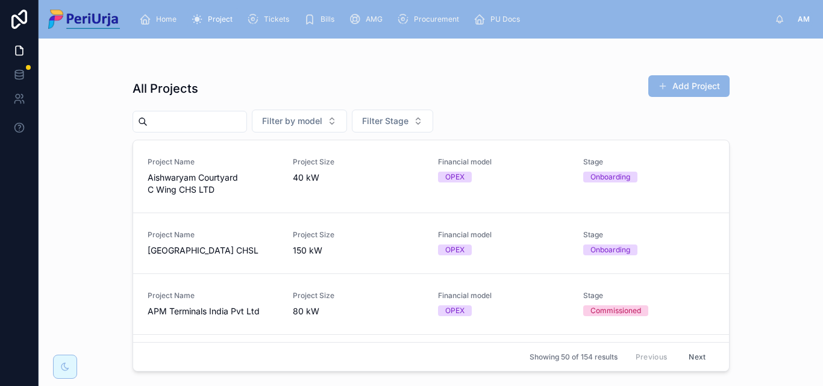
drag, startPoint x: 134, startPoint y: 137, endPoint x: 190, endPoint y: 124, distance: 57.5
click at [167, 122] on input "text" at bounding box center [197, 121] width 99 height 17
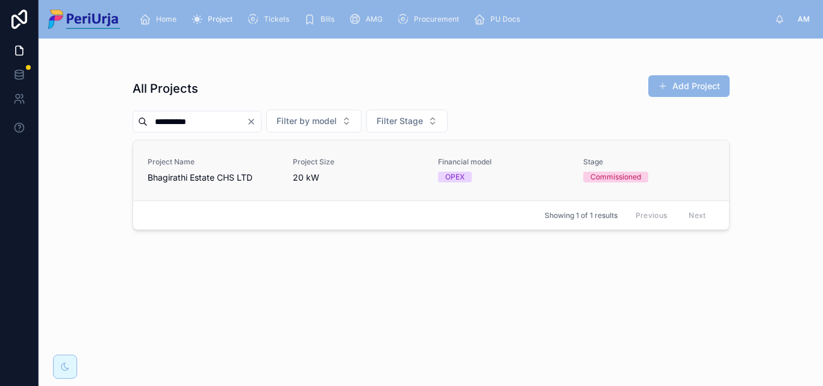
type input "**********"
click at [242, 157] on span "Project Name" at bounding box center [213, 162] width 131 height 10
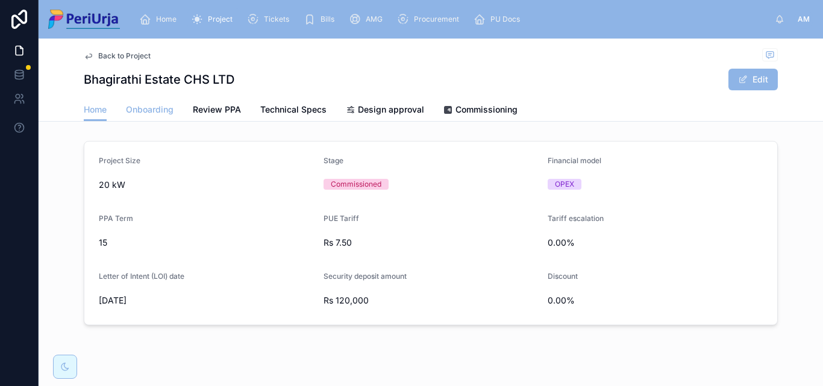
click at [156, 111] on span "Onboarding" at bounding box center [150, 110] width 48 height 12
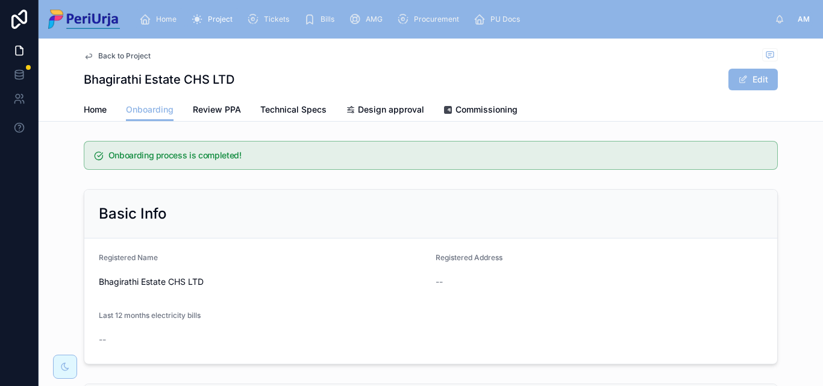
click at [168, 14] on div "Home" at bounding box center [160, 19] width 42 height 19
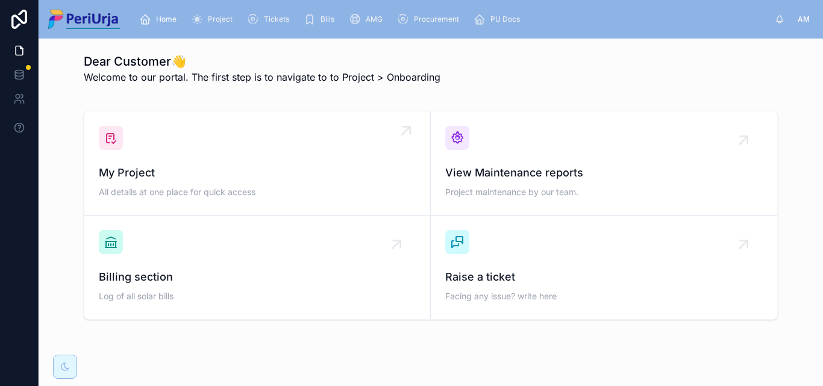
click at [182, 119] on link "My Project All details at one place for quick access" at bounding box center [257, 163] width 347 height 104
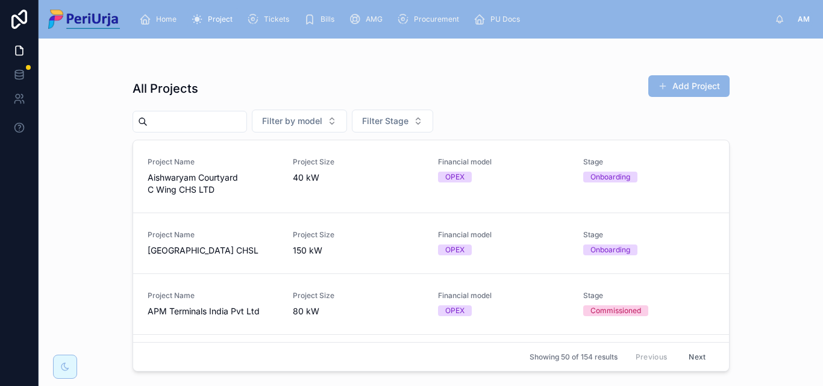
drag, startPoint x: 171, startPoint y: 140, endPoint x: 177, endPoint y: 119, distance: 22.1
click at [177, 119] on input "text" at bounding box center [197, 121] width 99 height 17
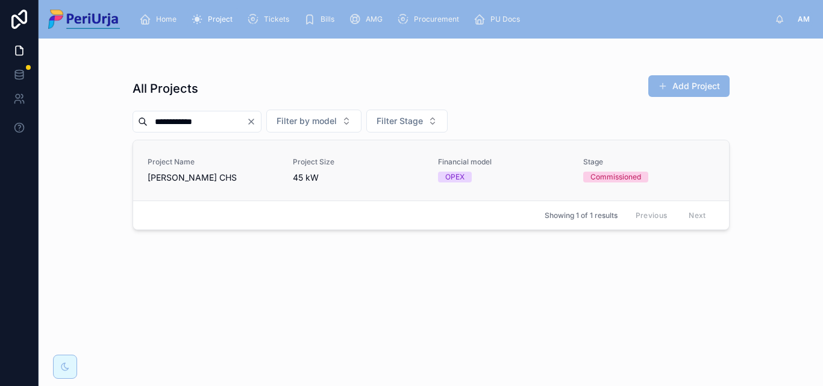
type input "**********"
click at [206, 163] on span "Project Name" at bounding box center [213, 162] width 131 height 10
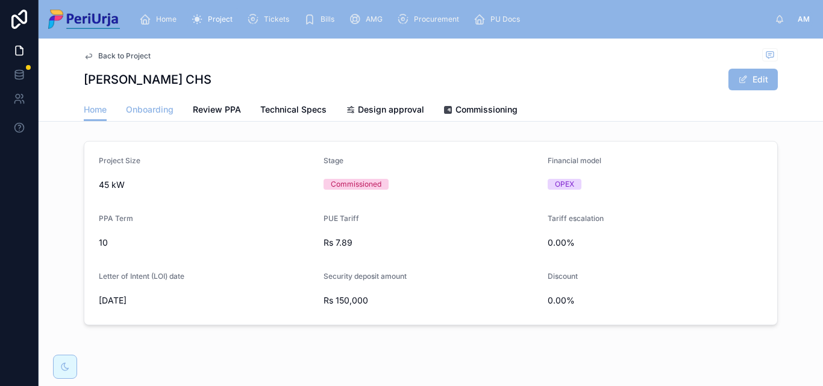
click at [146, 110] on span "Onboarding" at bounding box center [150, 110] width 48 height 12
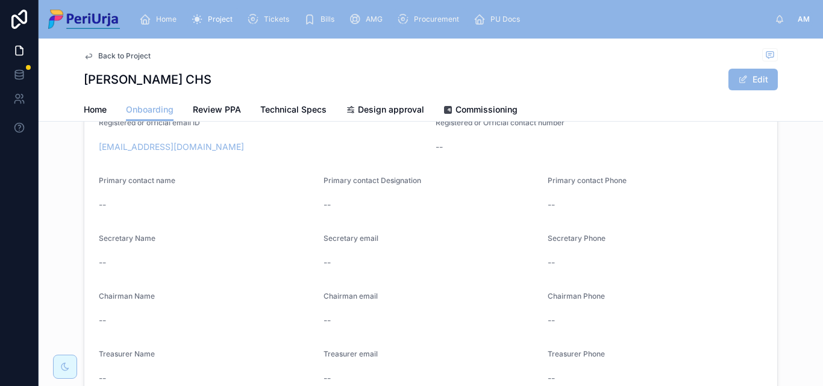
scroll to position [326, 0]
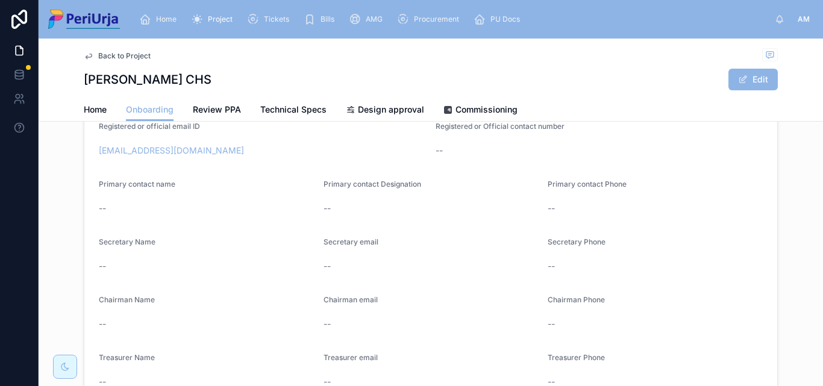
click at [165, 21] on span "Home" at bounding box center [166, 19] width 20 height 10
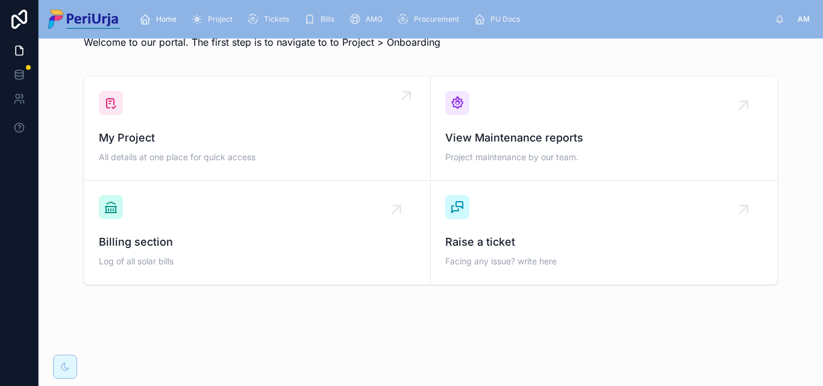
click at [176, 122] on div "My Project All details at one place for quick access" at bounding box center [257, 128] width 317 height 75
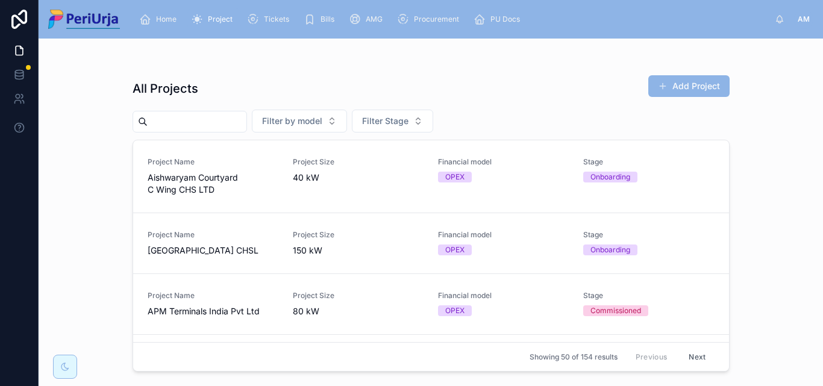
click at [199, 135] on div "All Projects Add Project Filter by model Filter Stage Project Name Aishwaryam C…" at bounding box center [431, 219] width 597 height 304
click at [181, 127] on input "text" at bounding box center [197, 121] width 99 height 17
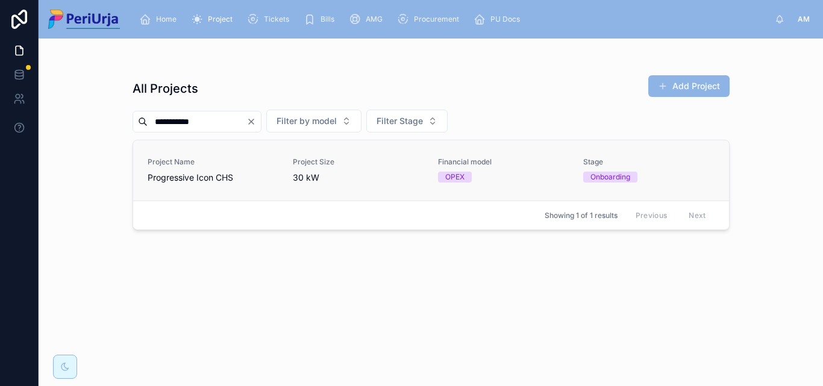
type input "**********"
click at [213, 157] on link "Project Name Progressive Icon CHS Project Size 30 kW Financial model OPEX Stage…" at bounding box center [431, 170] width 596 height 60
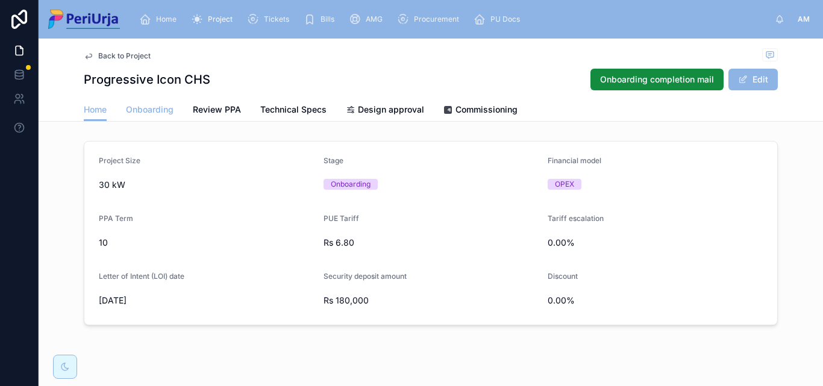
click at [154, 115] on span "Onboarding" at bounding box center [150, 110] width 48 height 12
click at [172, 17] on span "Home" at bounding box center [166, 19] width 20 height 10
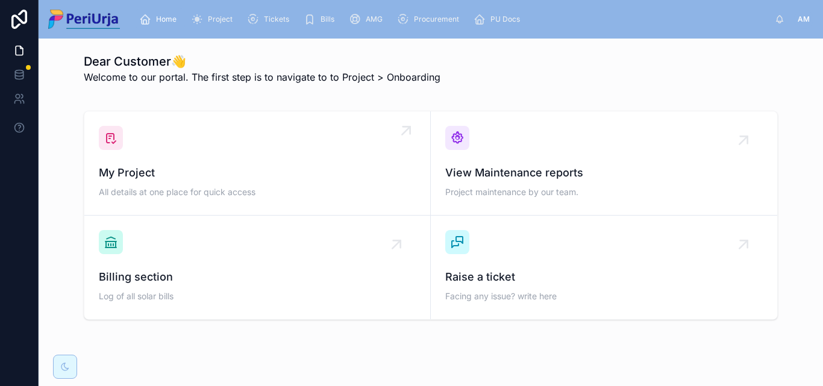
click at [186, 151] on div "My Project All details at one place for quick access" at bounding box center [257, 163] width 317 height 75
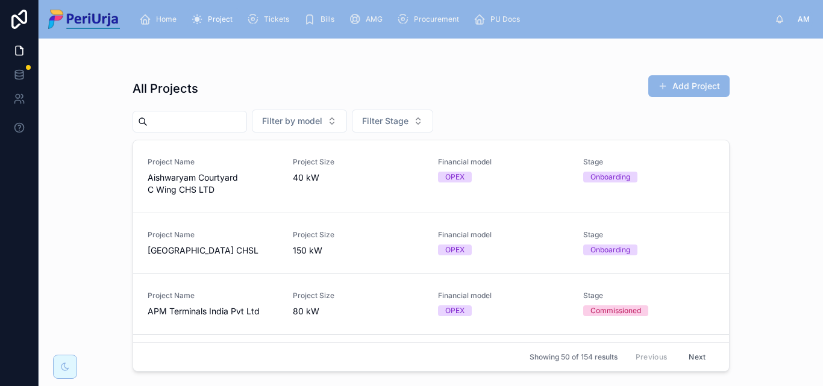
click at [184, 123] on input "text" at bounding box center [197, 121] width 99 height 17
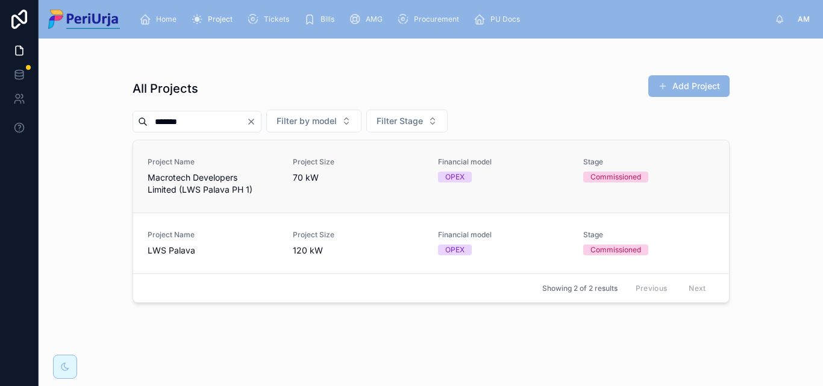
type input "*******"
click at [220, 177] on span "Macrotech Developers Limited (LWS Palava PH 1)" at bounding box center [213, 184] width 131 height 24
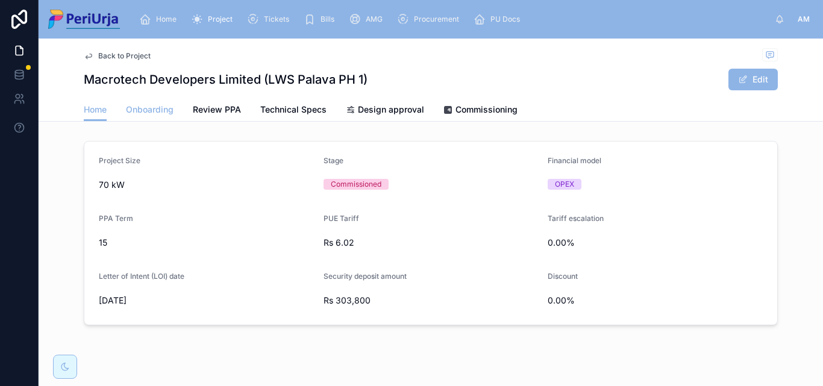
click at [142, 112] on span "Onboarding" at bounding box center [150, 110] width 48 height 12
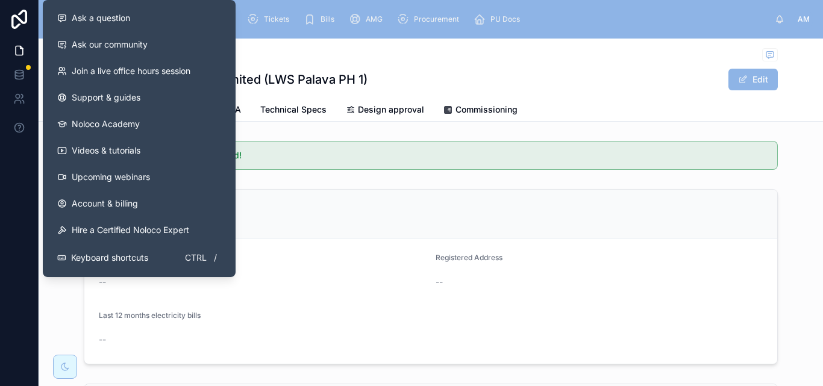
click at [311, 58] on div "Back to Project" at bounding box center [431, 55] width 694 height 15
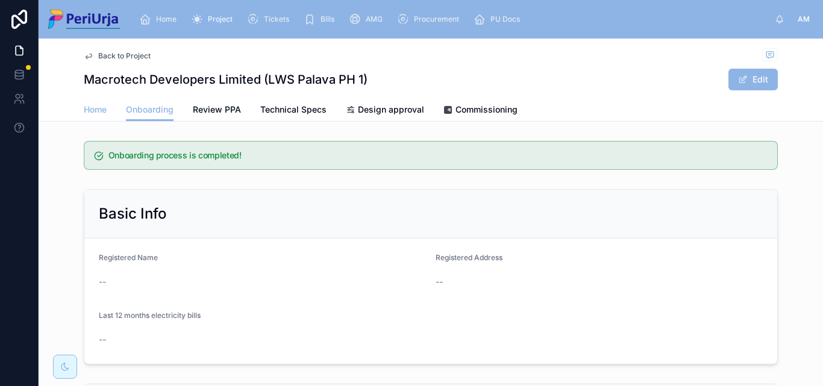
click at [88, 112] on span "Home" at bounding box center [95, 110] width 23 height 12
click at [165, 9] on link "Home" at bounding box center [160, 19] width 49 height 22
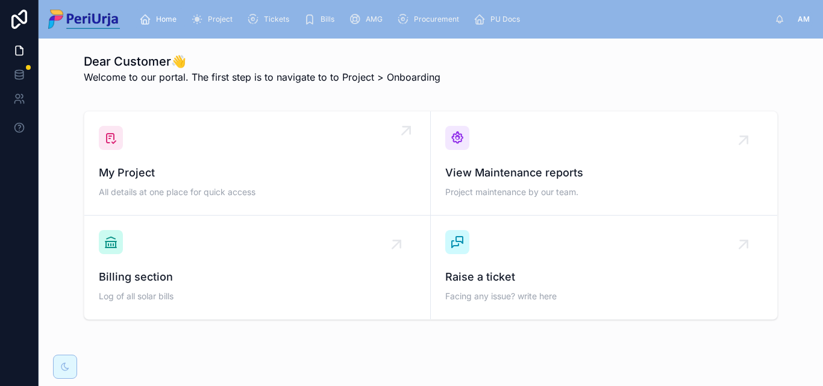
click at [193, 149] on div "My Project All details at one place for quick access" at bounding box center [257, 163] width 317 height 75
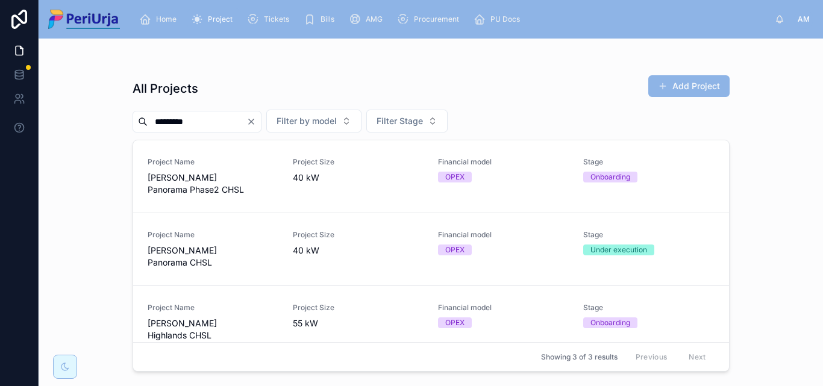
type input "********"
click at [206, 183] on span "[PERSON_NAME] Panorama Phase2 CHSL" at bounding box center [213, 184] width 131 height 24
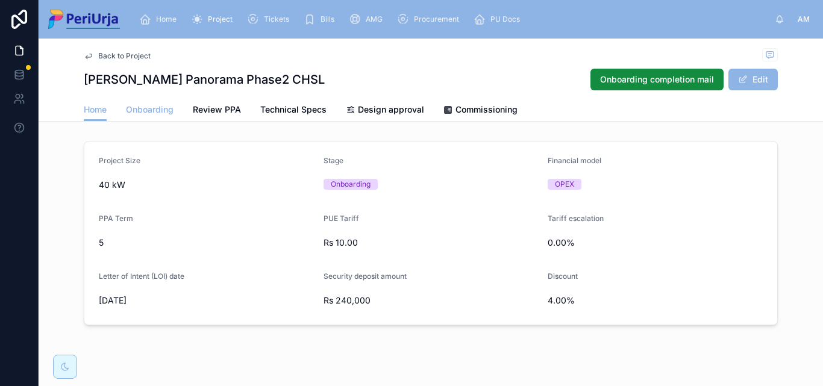
click at [142, 102] on link "Onboarding" at bounding box center [150, 111] width 48 height 24
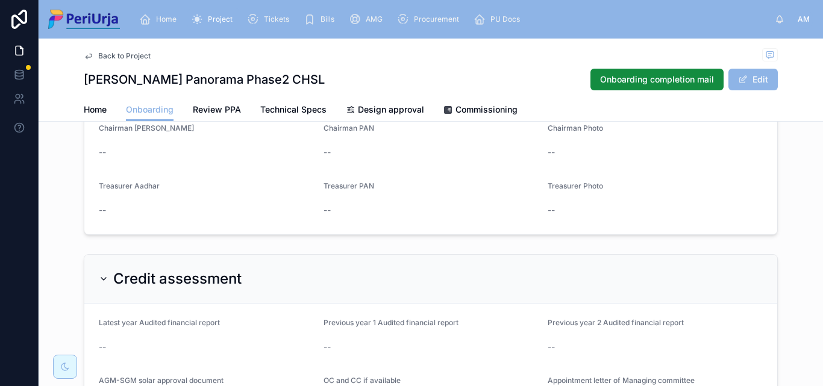
scroll to position [627, 0]
